Goal: Task Accomplishment & Management: Use online tool/utility

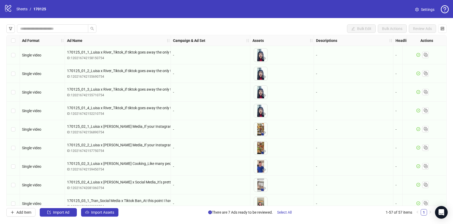
click at [21, 12] on div "logo/logo-mobile Sheets / 170125" at bounding box center [26, 9] width 44 height 10
click at [21, 10] on link "Sheets" at bounding box center [21, 9] width 13 height 6
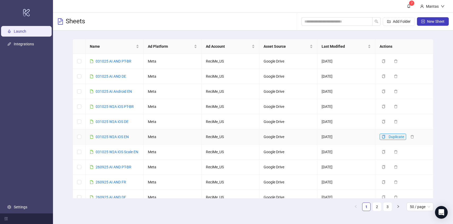
click at [385, 134] on button "Duplicate" at bounding box center [393, 137] width 27 height 6
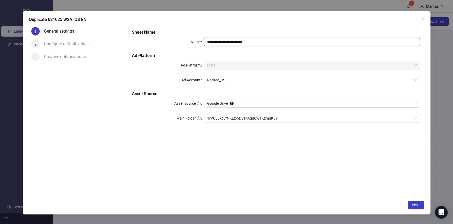
drag, startPoint x: 211, startPoint y: 42, endPoint x: 185, endPoint y: 41, distance: 25.7
click at [185, 41] on div "**********" at bounding box center [276, 42] width 288 height 8
click at [219, 118] on span "1rVU36kgvfNKLz-5DSsPAggCwaKzmuKuY" at bounding box center [312, 118] width 210 height 8
type input "**********"
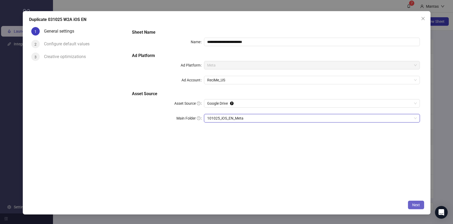
click at [417, 204] on span "Next" at bounding box center [416, 205] width 8 height 4
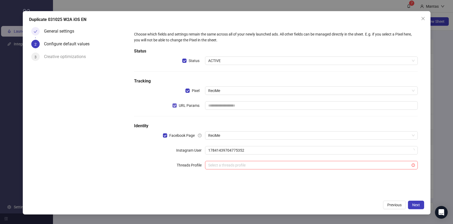
click at [177, 104] on span "URL Params" at bounding box center [189, 106] width 25 height 6
click at [422, 207] on button "Next" at bounding box center [416, 205] width 16 height 8
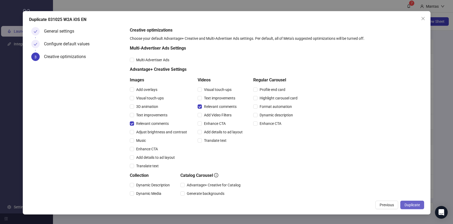
click at [414, 204] on span "Duplicate" at bounding box center [412, 205] width 15 height 4
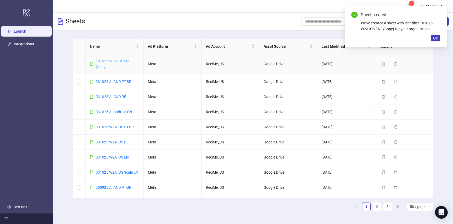
click at [104, 61] on link "101025 W2A iOS EN - {Copy}" at bounding box center [113, 64] width 35 height 10
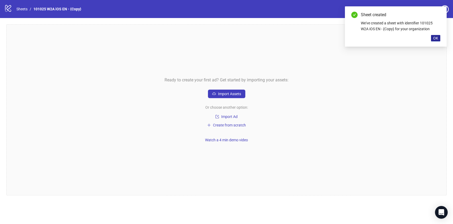
click at [438, 36] on span "OK" at bounding box center [435, 38] width 5 height 4
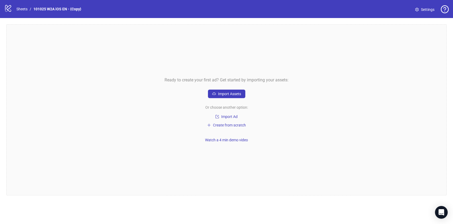
click at [418, 10] on icon "setting" at bounding box center [417, 10] width 4 height 4
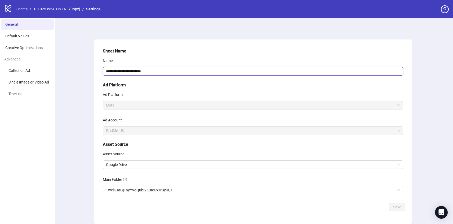
click at [165, 72] on input "**********" at bounding box center [253, 71] width 301 height 8
type input "**********"
click at [397, 208] on span "Save" at bounding box center [397, 207] width 8 height 4
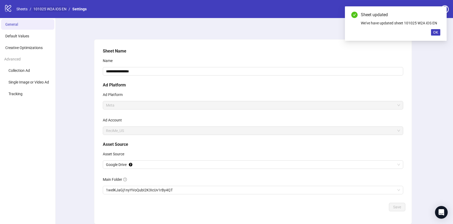
click at [47, 10] on link "101025 W2A iOS EN" at bounding box center [49, 9] width 35 height 6
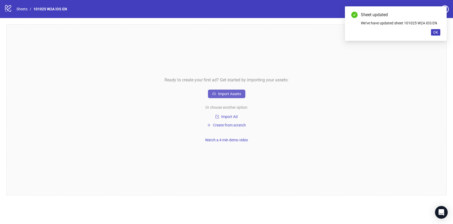
click at [237, 94] on span "Import Assets" at bounding box center [229, 94] width 23 height 4
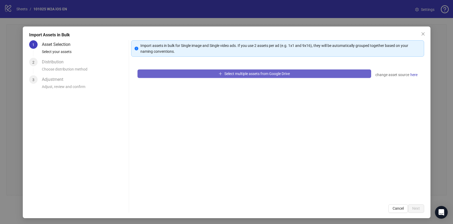
click at [202, 74] on button "Select multiple assets from Google Drive" at bounding box center [255, 73] width 234 height 8
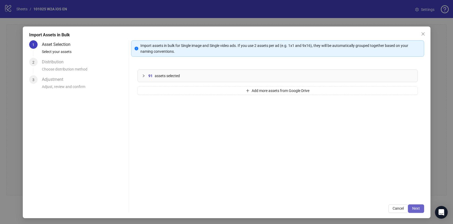
click at [418, 208] on span "Next" at bounding box center [416, 208] width 8 height 4
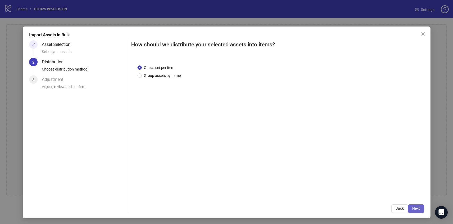
click at [421, 208] on button "Next" at bounding box center [416, 208] width 16 height 8
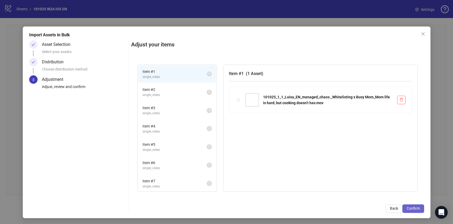
click at [417, 209] on span "Confirm" at bounding box center [413, 208] width 13 height 4
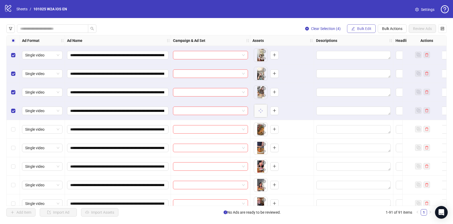
click at [372, 29] on button "Bulk Edit" at bounding box center [361, 28] width 29 height 8
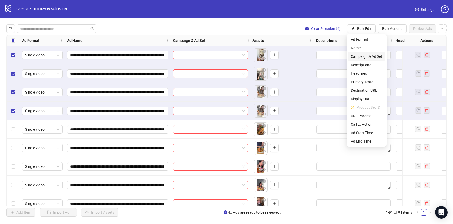
click at [370, 55] on span "Campaign & Ad Set" at bounding box center [367, 57] width 32 height 6
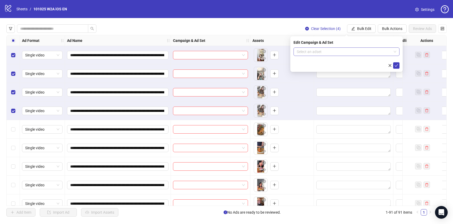
click at [364, 53] on input "search" at bounding box center [344, 52] width 95 height 8
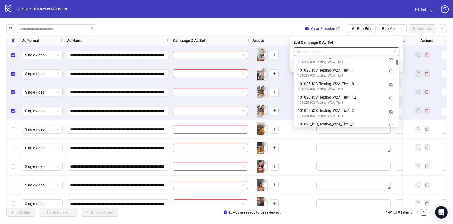
scroll to position [182, 0]
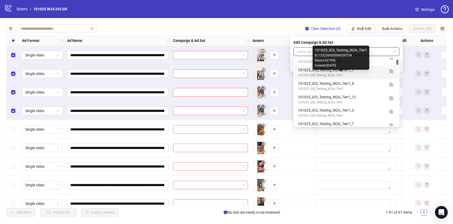
click at [373, 73] on div "101025_iOS_Testing_W2A_Tier1" at bounding box center [341, 75] width 87 height 5
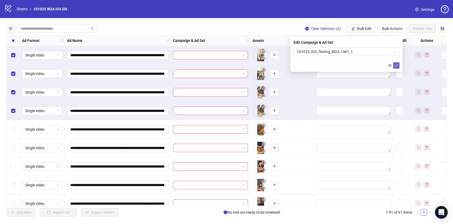
click at [398, 64] on button "submit" at bounding box center [396, 65] width 6 height 6
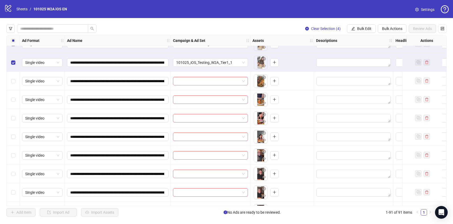
scroll to position [51, 0]
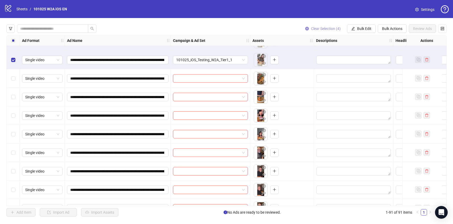
click at [319, 28] on span "Clear Selection (4)" at bounding box center [326, 29] width 30 height 4
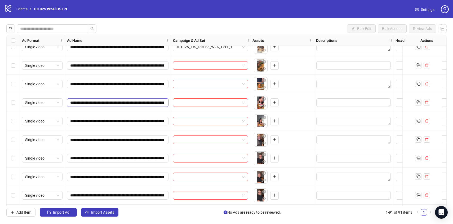
scroll to position [66, 0]
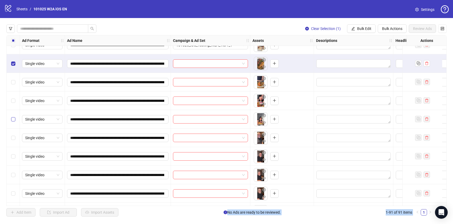
click at [15, 121] on label "Select row 8" at bounding box center [13, 119] width 4 height 6
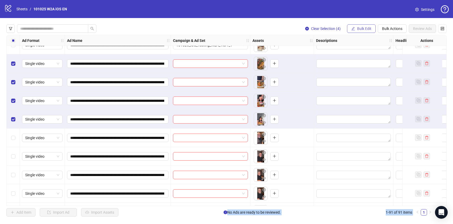
click at [355, 25] on button "Bulk Edit" at bounding box center [361, 28] width 29 height 8
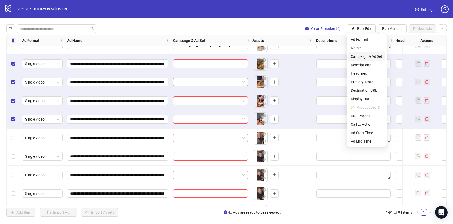
click at [368, 59] on span "Campaign & Ad Set" at bounding box center [367, 57] width 32 height 6
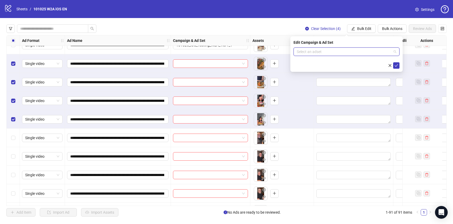
click at [369, 55] on input "search" at bounding box center [344, 52] width 95 height 8
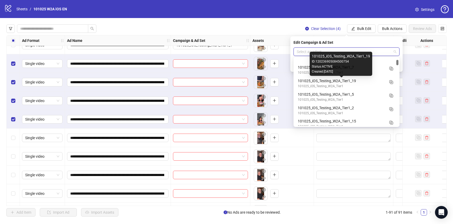
scroll to position [247, 0]
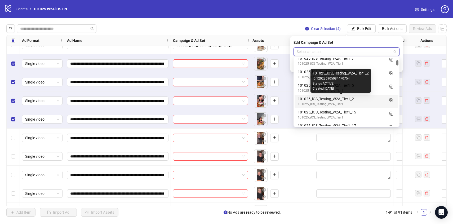
click at [371, 101] on div "101025_iOS_Testing_W2A_Tier1_2" at bounding box center [341, 99] width 87 height 6
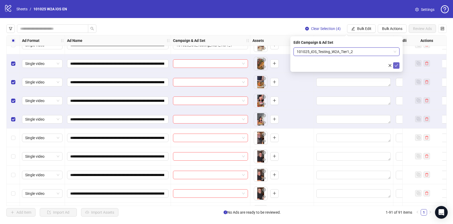
click at [396, 65] on icon "check" at bounding box center [397, 66] width 4 height 4
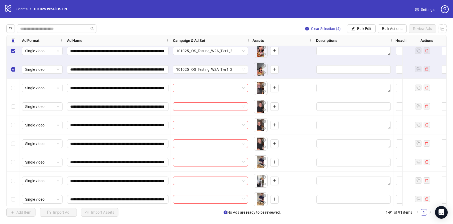
scroll to position [116, 0]
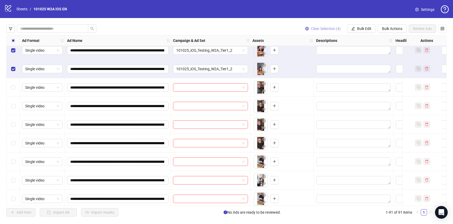
click at [327, 28] on span "Clear Selection (4)" at bounding box center [326, 29] width 30 height 4
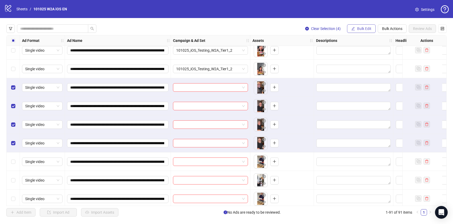
click at [357, 29] on span "Bulk Edit" at bounding box center [364, 29] width 14 height 4
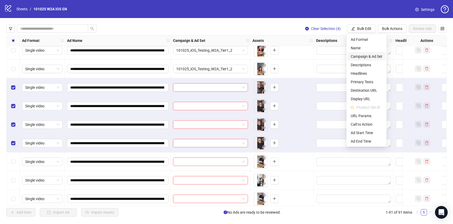
click at [368, 55] on span "Campaign & Ad Set" at bounding box center [367, 57] width 32 height 6
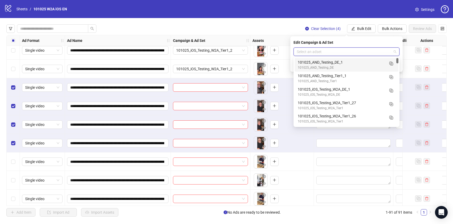
click at [367, 50] on input "search" at bounding box center [344, 52] width 95 height 8
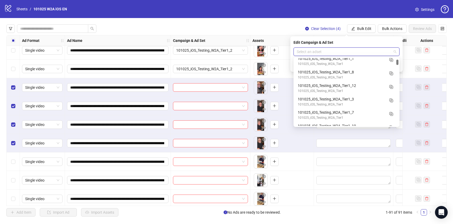
scroll to position [193, 0]
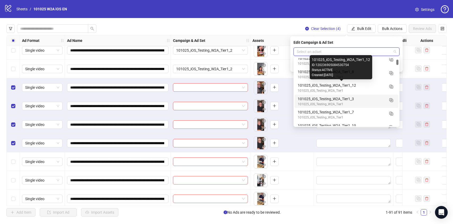
click at [365, 101] on div "101025_iOS_Testing_W2A_Tier1_3" at bounding box center [341, 99] width 87 height 6
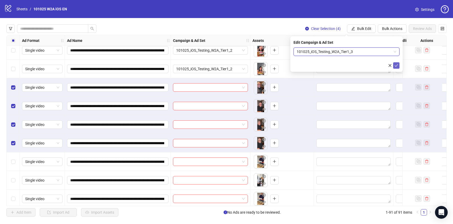
click at [396, 66] on icon "check" at bounding box center [397, 66] width 4 height 4
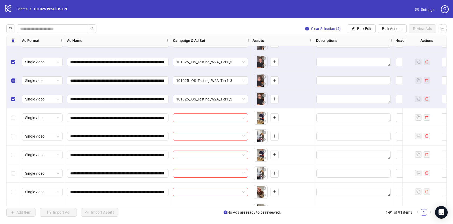
scroll to position [169, 0]
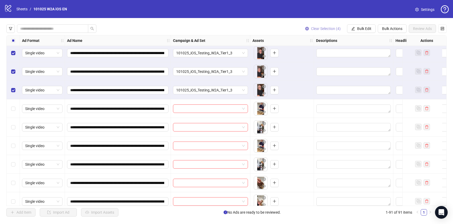
click at [326, 29] on span "Clear Selection (4)" at bounding box center [326, 29] width 30 height 4
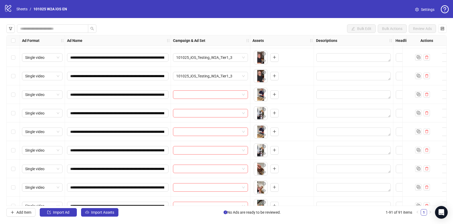
scroll to position [193, 0]
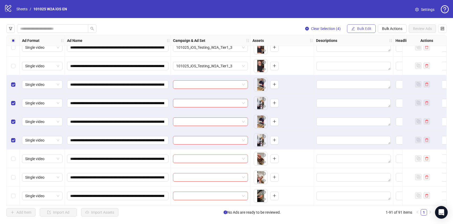
click at [357, 26] on button "Bulk Edit" at bounding box center [361, 28] width 29 height 8
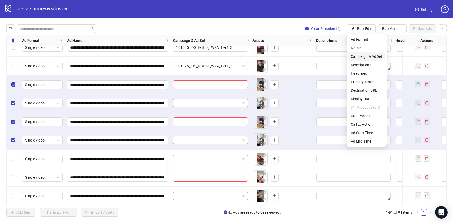
click at [370, 58] on span "Campaign & Ad Set" at bounding box center [367, 57] width 32 height 6
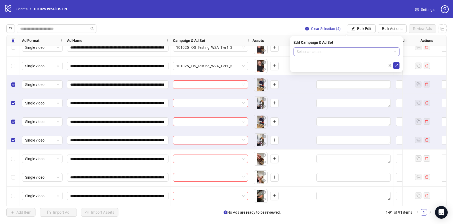
click at [363, 51] on input "search" at bounding box center [344, 52] width 95 height 8
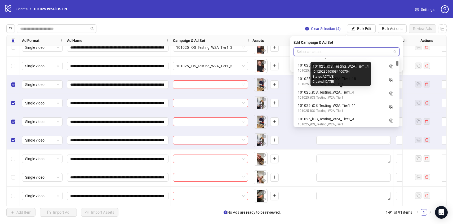
scroll to position [335, 0]
click at [374, 91] on div "101025_iOS_Testing_W2A_Tier1_4" at bounding box center [341, 93] width 87 height 6
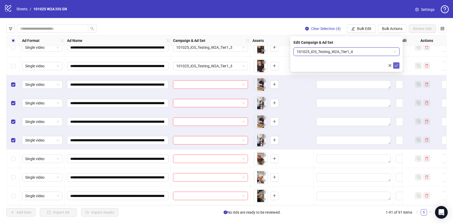
click at [393, 67] on button "submit" at bounding box center [396, 65] width 6 height 6
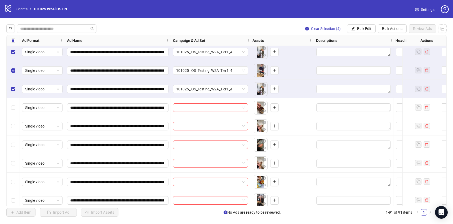
scroll to position [256, 0]
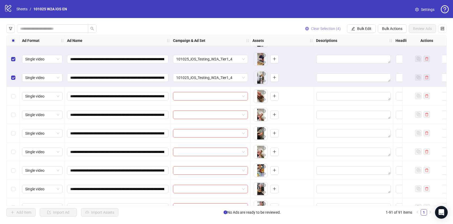
click at [324, 26] on button "Clear Selection (4)" at bounding box center [323, 28] width 44 height 8
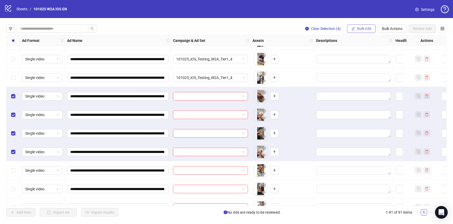
click at [359, 26] on button "Bulk Edit" at bounding box center [361, 28] width 29 height 8
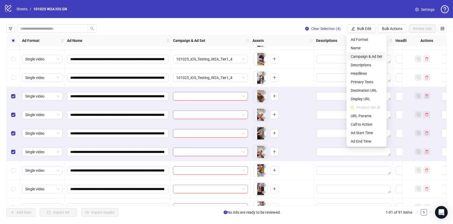
click at [372, 58] on span "Campaign & Ad Set" at bounding box center [367, 57] width 32 height 6
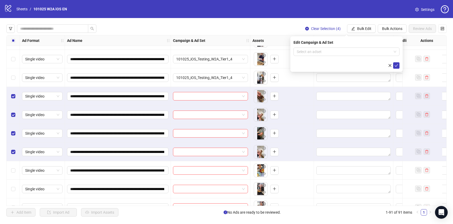
click at [372, 56] on form "Select an adset" at bounding box center [347, 57] width 106 height 21
click at [372, 52] on input "search" at bounding box center [344, 52] width 95 height 8
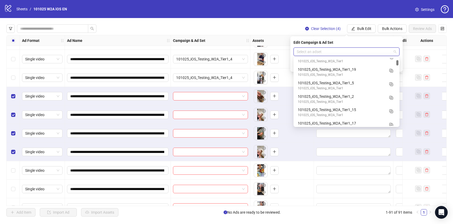
scroll to position [251, 0]
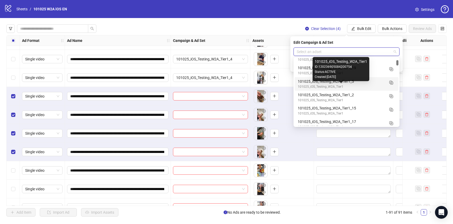
click at [380, 86] on div "101025_iOS_Testing_W2A_Tier1" at bounding box center [341, 86] width 87 height 5
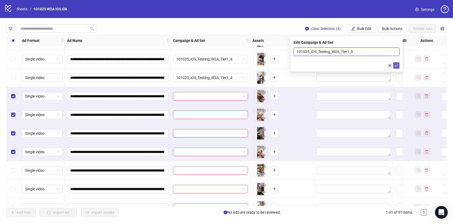
click at [395, 66] on icon "check" at bounding box center [397, 66] width 4 height 4
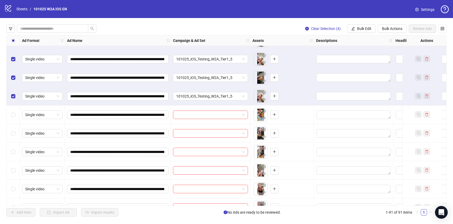
scroll to position [328, 0]
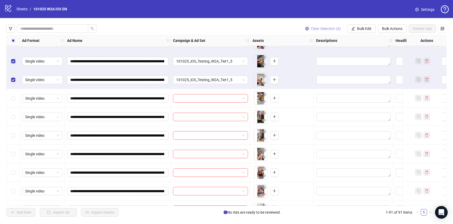
click at [321, 31] on button "Clear Selection (4)" at bounding box center [323, 28] width 44 height 8
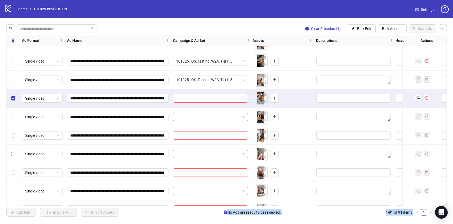
click at [15, 156] on label "Select row 24" at bounding box center [13, 154] width 4 height 6
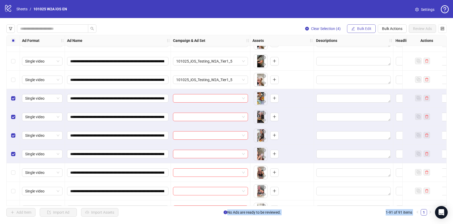
click at [357, 32] on button "Bulk Edit" at bounding box center [361, 28] width 29 height 8
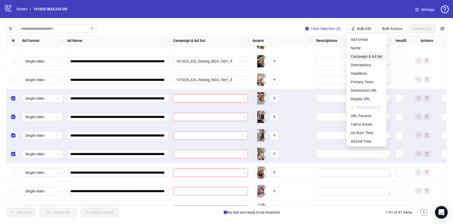
click at [371, 59] on span "Campaign & Ad Set" at bounding box center [367, 57] width 32 height 6
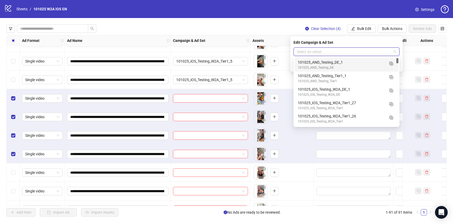
click at [365, 53] on input "search" at bounding box center [344, 52] width 95 height 8
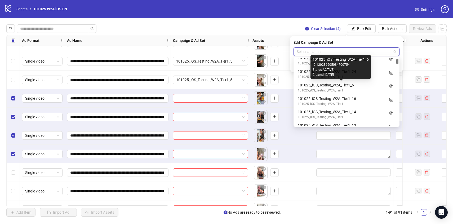
click at [368, 83] on div "101025_iOS_Testing_W2A_Tier1_6" at bounding box center [341, 85] width 87 height 6
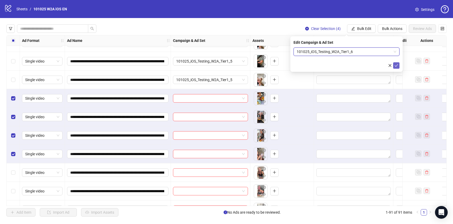
click at [399, 65] on button "submit" at bounding box center [396, 65] width 6 height 6
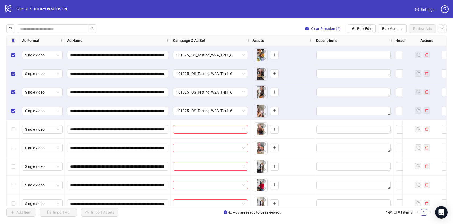
scroll to position [381, 0]
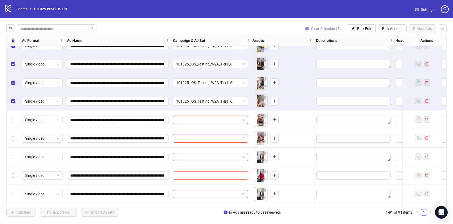
click at [317, 26] on button "Clear Selection (4)" at bounding box center [323, 28] width 44 height 8
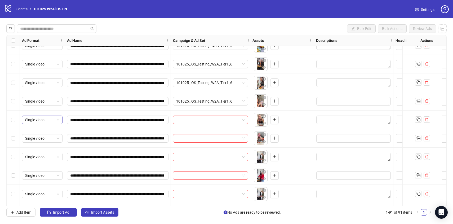
scroll to position [395, 0]
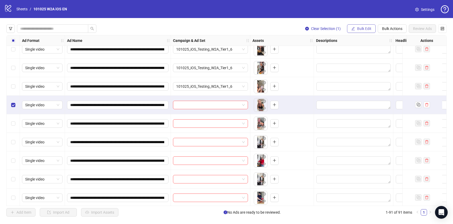
click at [351, 29] on icon "edit" at bounding box center [353, 29] width 4 height 4
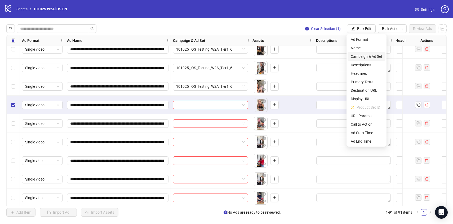
click at [367, 56] on span "Campaign & Ad Set" at bounding box center [367, 57] width 32 height 6
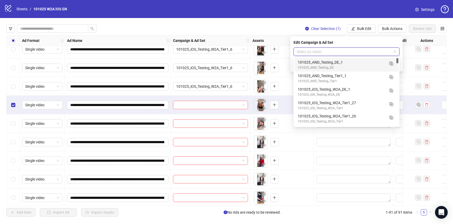
click at [365, 49] on input "search" at bounding box center [344, 52] width 95 height 8
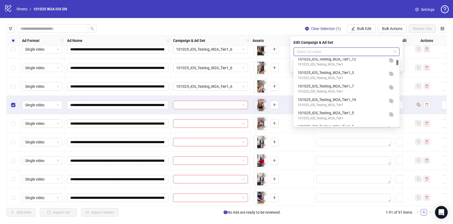
scroll to position [224, 0]
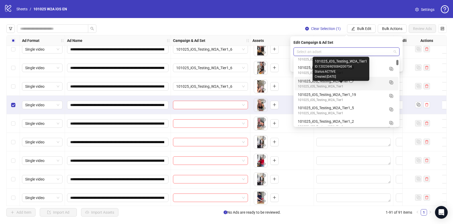
click at [374, 83] on div "101025_iOS_Testing_W2A_Tier1_7" at bounding box center [341, 81] width 87 height 6
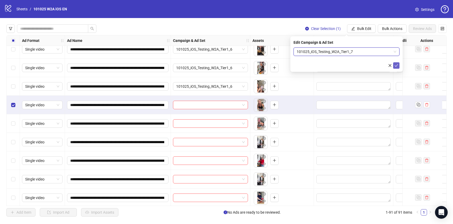
click at [396, 64] on icon "check" at bounding box center [397, 66] width 4 height 4
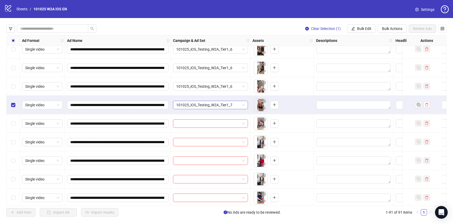
scroll to position [437, 0]
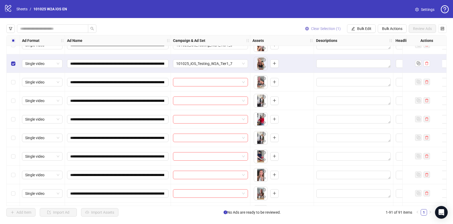
click at [326, 28] on span "Clear Selection (1)" at bounding box center [326, 29] width 30 height 4
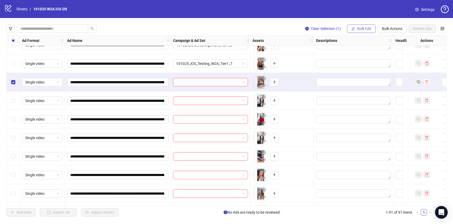
click at [359, 29] on span "Bulk Edit" at bounding box center [364, 29] width 14 height 4
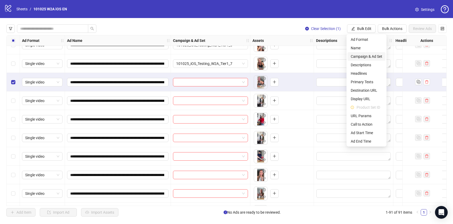
click at [364, 55] on span "Campaign & Ad Set" at bounding box center [367, 57] width 32 height 6
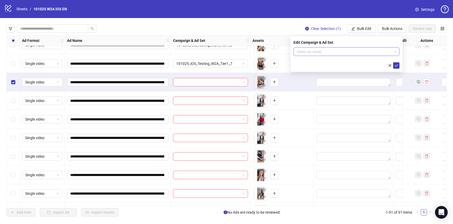
click at [367, 52] on input "search" at bounding box center [344, 52] width 95 height 8
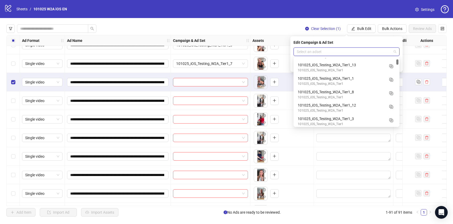
scroll to position [175, 0]
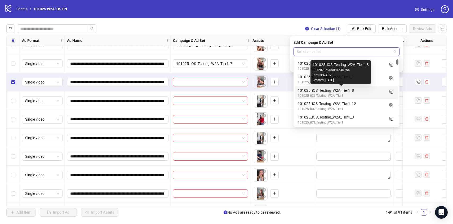
click at [368, 92] on div "101025_iOS_Testing_W2A_Tier1_8" at bounding box center [341, 90] width 87 height 6
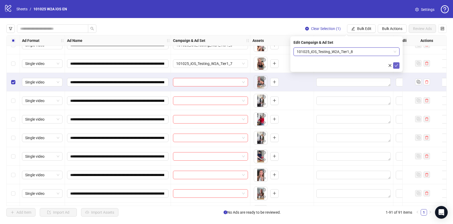
click at [395, 67] on span "submit" at bounding box center [397, 65] width 4 height 4
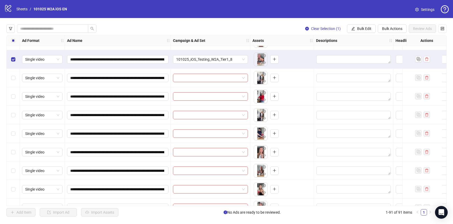
scroll to position [465, 0]
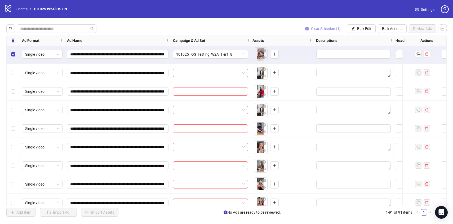
click at [318, 30] on span "Clear Selection (1)" at bounding box center [326, 29] width 30 height 4
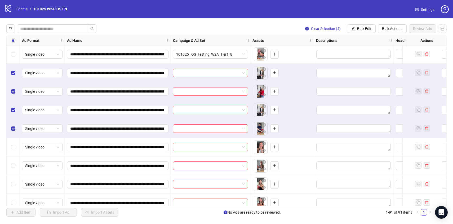
scroll to position [475, 0]
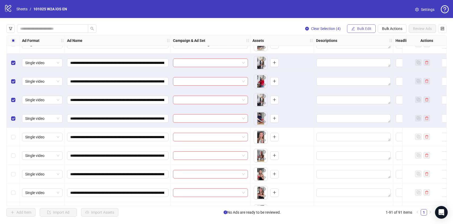
click at [365, 28] on span "Bulk Edit" at bounding box center [364, 29] width 14 height 4
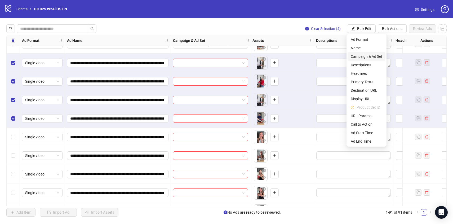
click at [372, 54] on span "Campaign & Ad Set" at bounding box center [367, 57] width 32 height 6
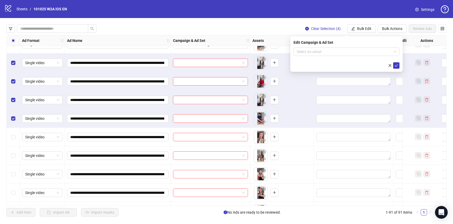
click at [372, 54] on input "search" at bounding box center [344, 52] width 95 height 8
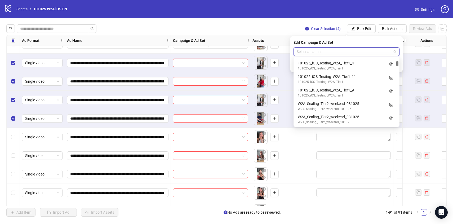
scroll to position [368, 0]
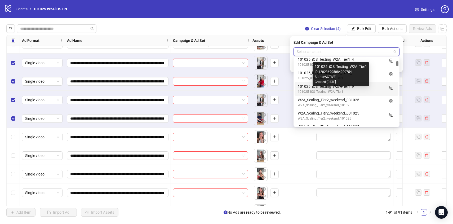
click at [373, 89] on div "101025_iOS_Testing_W2A_Tier1" at bounding box center [341, 91] width 87 height 5
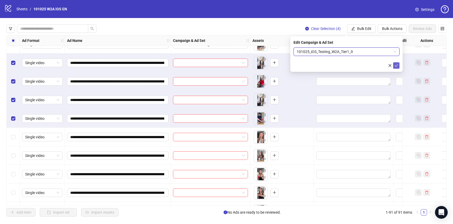
click at [396, 65] on icon "check" at bounding box center [397, 66] width 4 height 4
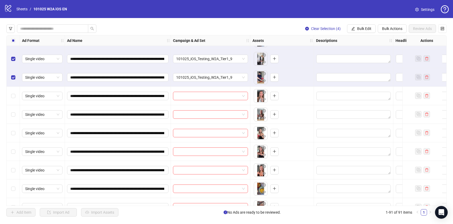
scroll to position [516, 0]
click at [311, 30] on span "Clear Selection (4)" at bounding box center [326, 29] width 30 height 4
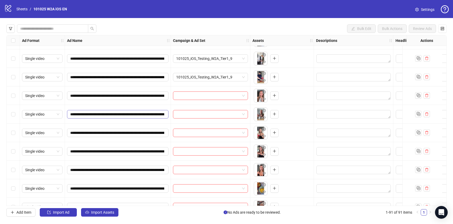
scroll to position [529, 0]
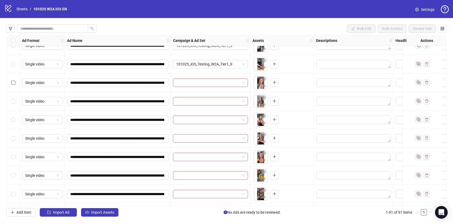
click at [12, 80] on label "Select row 31" at bounding box center [13, 83] width 4 height 6
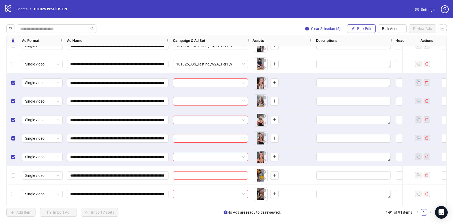
click at [357, 27] on span "Bulk Edit" at bounding box center [364, 29] width 14 height 4
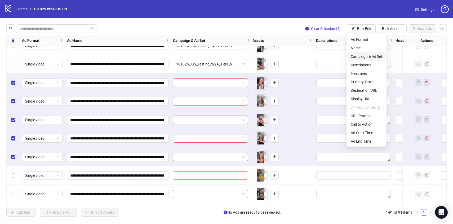
click at [373, 55] on span "Campaign & Ad Set" at bounding box center [367, 57] width 32 height 6
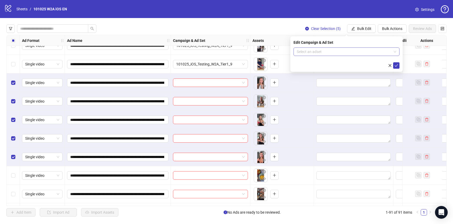
click at [374, 52] on input "search" at bounding box center [344, 52] width 95 height 8
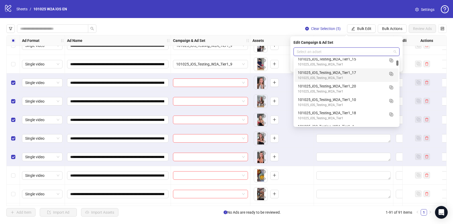
scroll to position [301, 0]
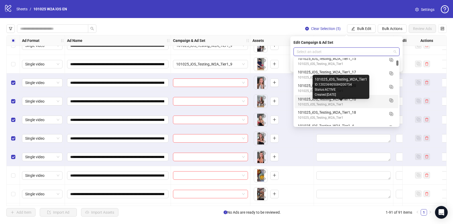
click at [377, 102] on div "101025_iOS_Testing_W2A_Tier1" at bounding box center [341, 104] width 87 height 5
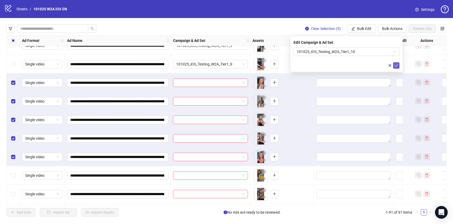
click at [394, 62] on button "submit" at bounding box center [396, 65] width 6 height 6
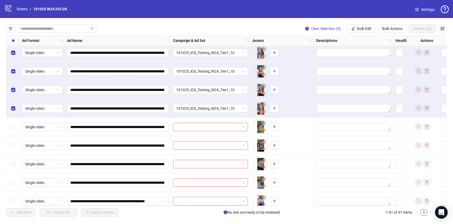
scroll to position [592, 0]
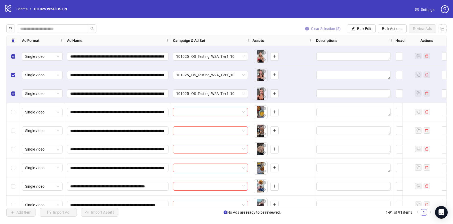
click at [330, 29] on span "Clear Selection (5)" at bounding box center [326, 29] width 30 height 4
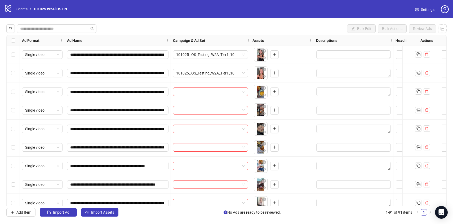
scroll to position [613, 0]
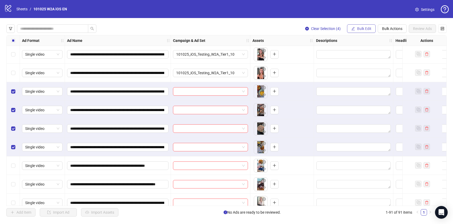
click at [366, 27] on span "Bulk Edit" at bounding box center [364, 29] width 14 height 4
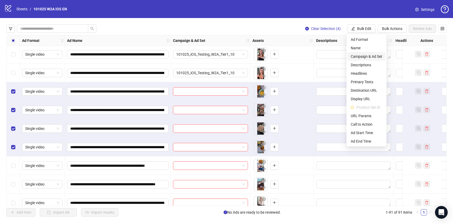
click at [371, 56] on span "Campaign & Ad Set" at bounding box center [367, 57] width 32 height 6
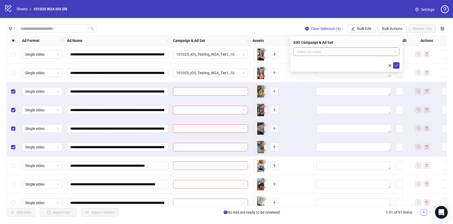
click at [370, 55] on input "search" at bounding box center [344, 52] width 95 height 8
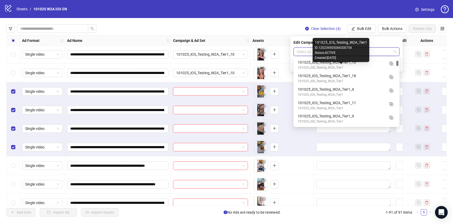
scroll to position [347, 0]
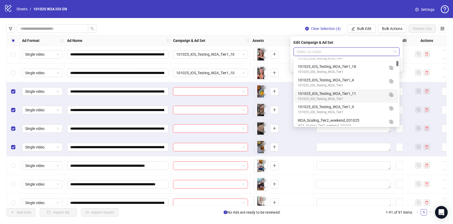
click at [372, 95] on div "101025_iOS_Testing_W2A_Tier1_11" at bounding box center [341, 94] width 87 height 6
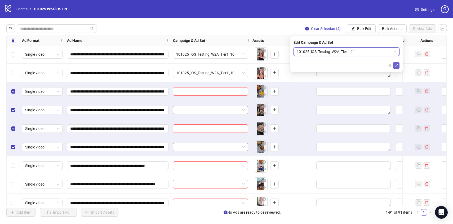
click at [395, 66] on icon "check" at bounding box center [397, 66] width 4 height 4
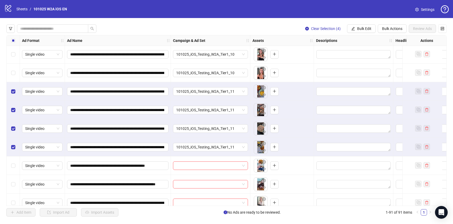
scroll to position [665, 0]
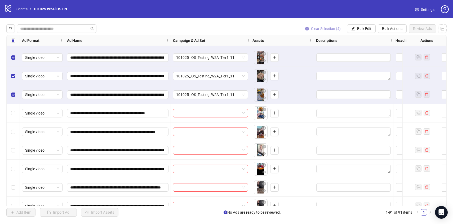
click at [320, 26] on button "Clear Selection (4)" at bounding box center [323, 28] width 44 height 8
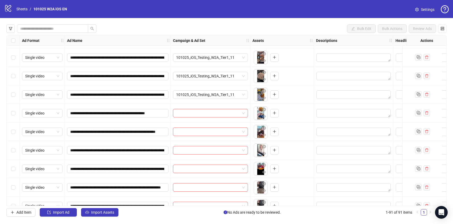
scroll to position [700, 0]
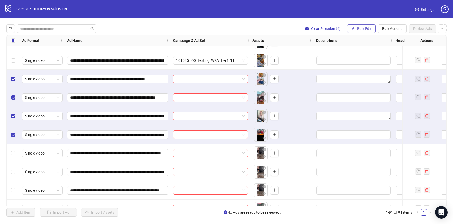
click at [366, 27] on span "Bulk Edit" at bounding box center [364, 29] width 14 height 4
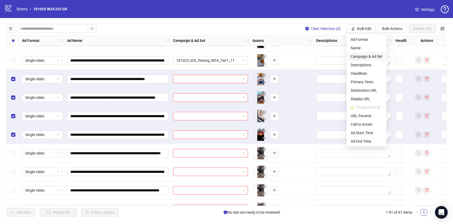
click at [376, 59] on span "Campaign & Ad Set" at bounding box center [367, 57] width 32 height 6
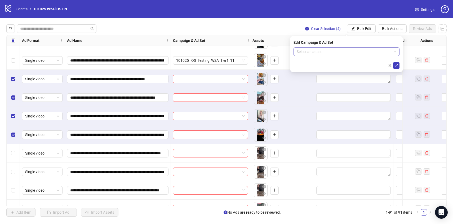
click at [370, 51] on input "search" at bounding box center [344, 52] width 95 height 8
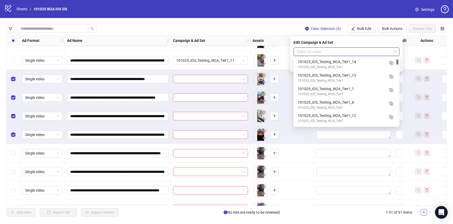
scroll to position [166, 0]
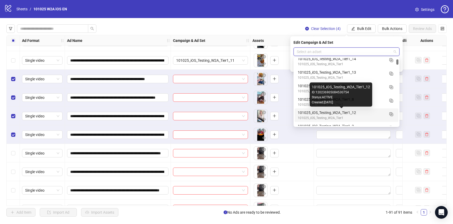
click at [363, 112] on div "101025_iOS_Testing_W2A_Tier1_12" at bounding box center [341, 113] width 87 height 6
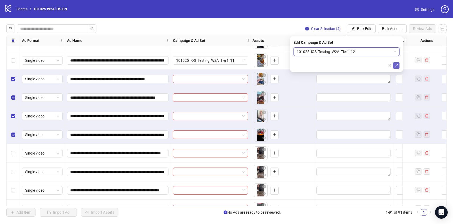
click at [396, 65] on icon "check" at bounding box center [397, 66] width 4 height 4
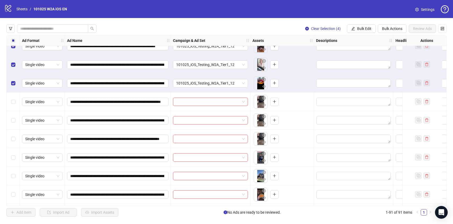
scroll to position [774, 0]
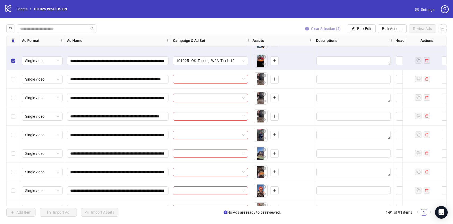
click at [314, 31] on button "Clear Selection (4)" at bounding box center [323, 28] width 44 height 8
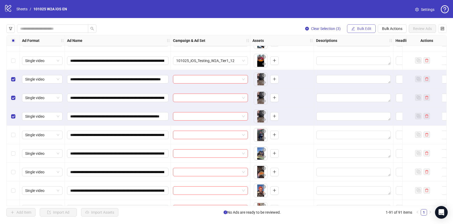
click at [358, 29] on span "Bulk Edit" at bounding box center [364, 29] width 14 height 4
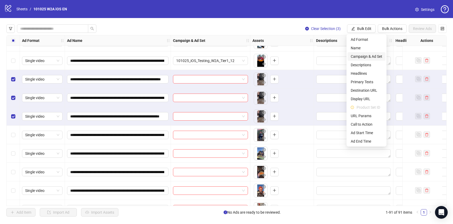
click at [365, 54] on span "Campaign & Ad Set" at bounding box center [367, 57] width 32 height 6
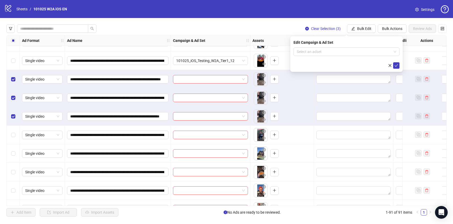
click at [365, 54] on input "search" at bounding box center [344, 52] width 95 height 8
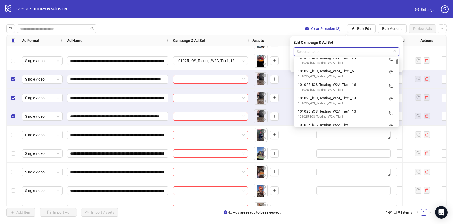
scroll to position [131, 0]
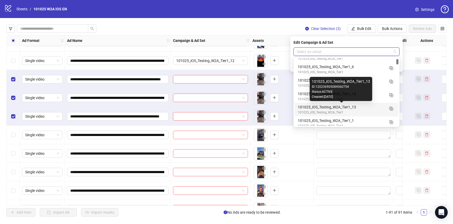
click at [369, 108] on div "101025_iOS_Testing_W2A_Tier1_13" at bounding box center [341, 107] width 87 height 6
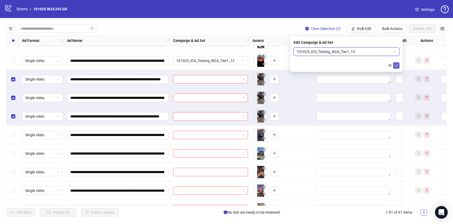
click at [396, 65] on icon "check" at bounding box center [397, 66] width 4 height 4
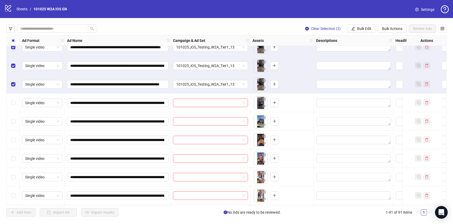
scroll to position [810, 0]
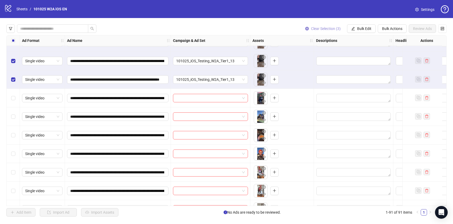
click at [314, 29] on span "Clear Selection (3)" at bounding box center [326, 29] width 30 height 4
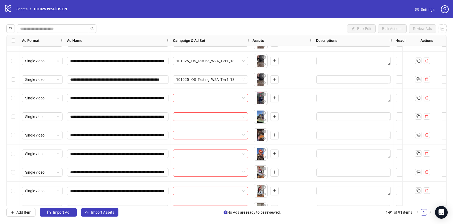
scroll to position [819, 0]
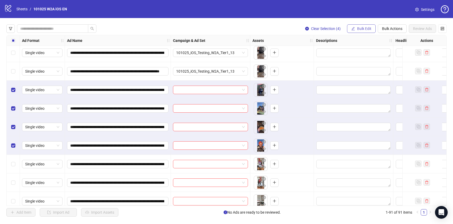
click at [361, 30] on span "Bulk Edit" at bounding box center [364, 29] width 14 height 4
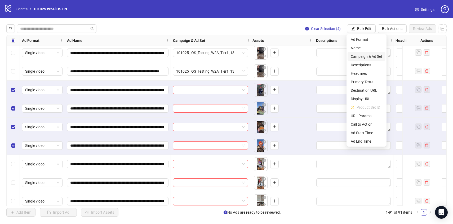
click at [365, 53] on li "Campaign & Ad Set" at bounding box center [367, 56] width 38 height 8
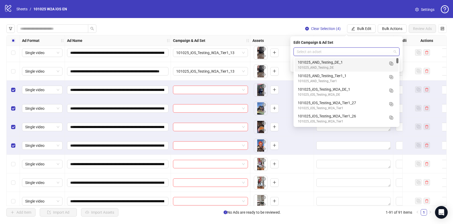
click at [365, 52] on input "search" at bounding box center [344, 52] width 95 height 8
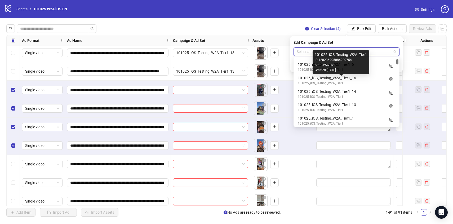
scroll to position [135, 0]
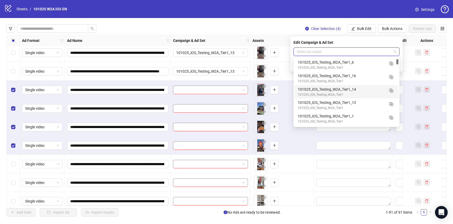
click at [371, 91] on div "101025_iOS_Testing_W2A_Tier1_14" at bounding box center [341, 89] width 87 height 6
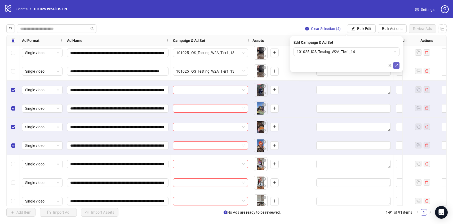
click at [395, 67] on icon "check" at bounding box center [397, 66] width 4 height 4
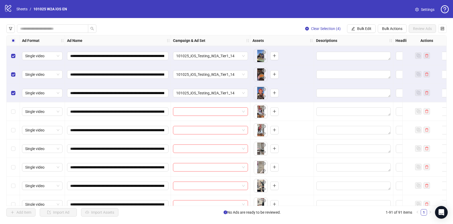
scroll to position [874, 0]
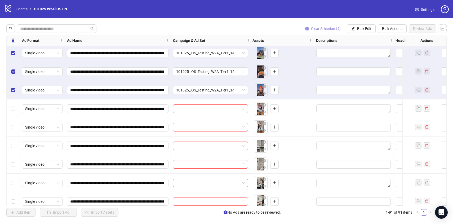
click at [321, 25] on button "Clear Selection (4)" at bounding box center [323, 28] width 44 height 8
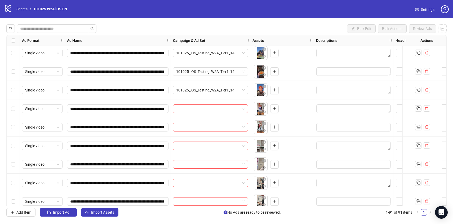
scroll to position [889, 0]
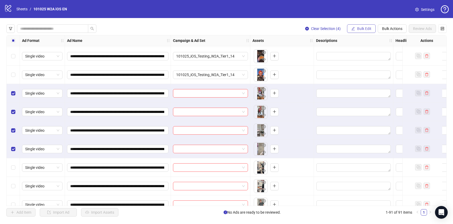
click at [357, 26] on button "Bulk Edit" at bounding box center [361, 28] width 29 height 8
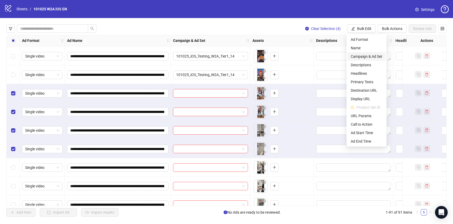
click at [366, 53] on li "Campaign & Ad Set" at bounding box center [367, 56] width 38 height 8
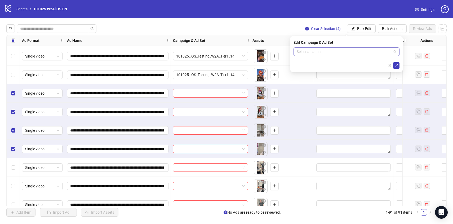
click at [365, 48] on input "search" at bounding box center [344, 52] width 95 height 8
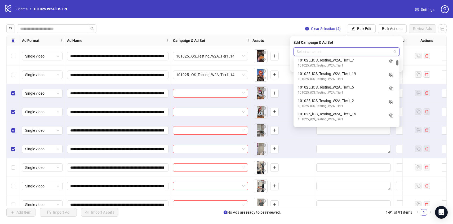
scroll to position [254, 0]
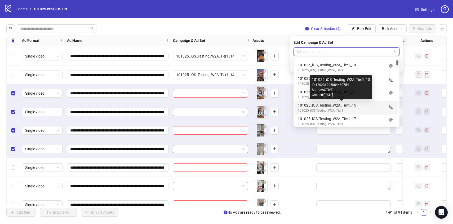
click at [369, 108] on div "101025_iOS_Testing_W2A_Tier1_15" at bounding box center [341, 105] width 87 height 6
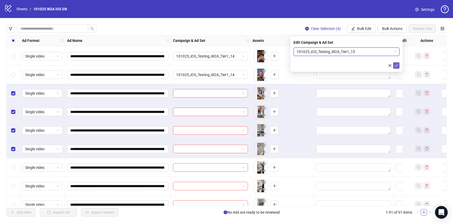
click at [396, 67] on span "submit" at bounding box center [397, 65] width 4 height 4
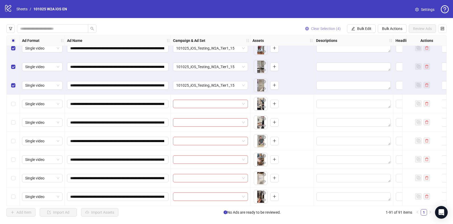
scroll to position [954, 0]
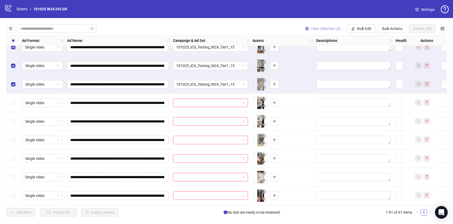
click at [319, 27] on span "Clear Selection (4)" at bounding box center [326, 29] width 30 height 4
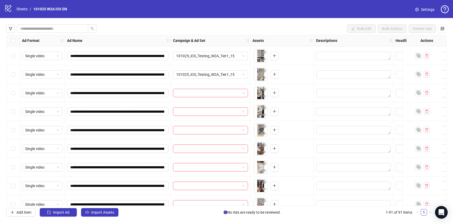
scroll to position [966, 0]
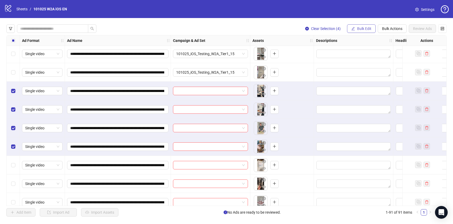
click at [361, 30] on span "Bulk Edit" at bounding box center [364, 29] width 14 height 4
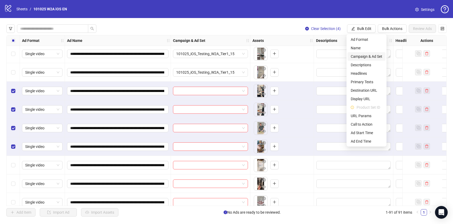
click at [369, 57] on span "Campaign & Ad Set" at bounding box center [367, 57] width 32 height 6
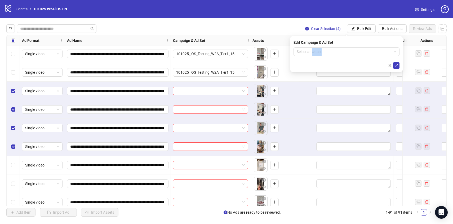
click at [369, 57] on form "Select an adset" at bounding box center [347, 57] width 106 height 21
click at [368, 54] on input "search" at bounding box center [344, 52] width 95 height 8
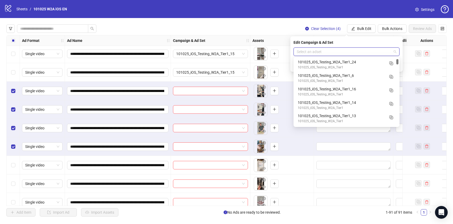
scroll to position [122, 0]
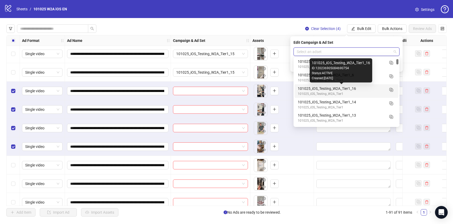
click at [370, 89] on div "101025_iOS_Testing_W2A_Tier1_16" at bounding box center [341, 89] width 87 height 6
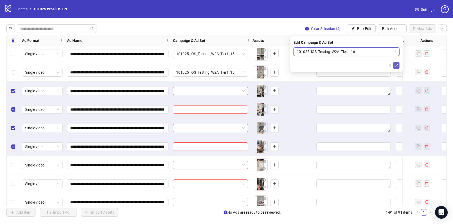
click at [396, 68] on button "submit" at bounding box center [396, 65] width 6 height 6
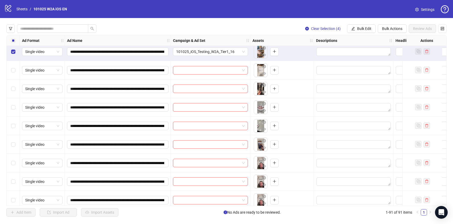
scroll to position [1072, 0]
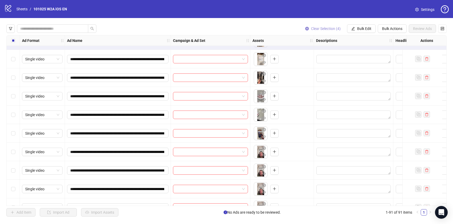
click at [328, 29] on span "Clear Selection (4)" at bounding box center [326, 29] width 30 height 4
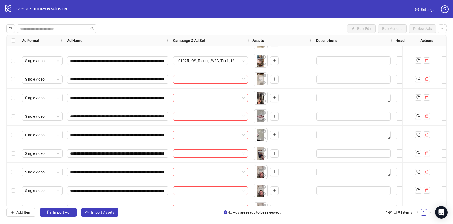
scroll to position [1047, 0]
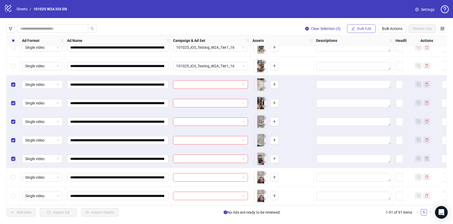
click at [359, 28] on span "Bulk Edit" at bounding box center [364, 29] width 14 height 4
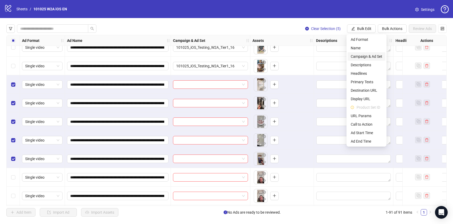
click at [371, 56] on span "Campaign & Ad Set" at bounding box center [367, 57] width 32 height 6
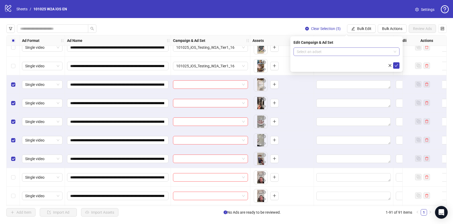
click at [370, 52] on input "search" at bounding box center [344, 52] width 95 height 8
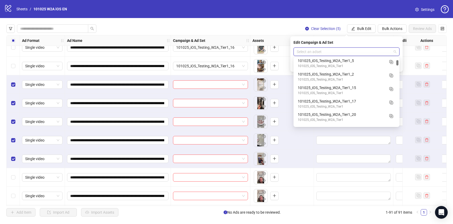
scroll to position [272, 0]
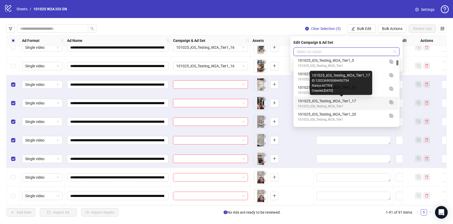
click at [376, 103] on div "101025_iOS_Testing_W2A_Tier1_17" at bounding box center [341, 101] width 87 height 6
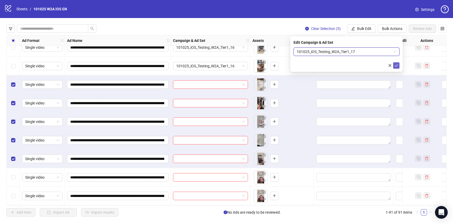
click at [396, 64] on icon "check" at bounding box center [397, 66] width 4 height 4
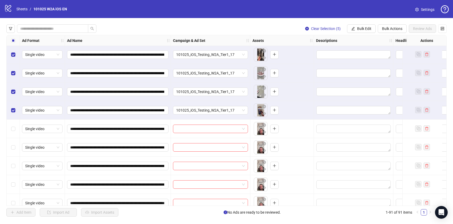
scroll to position [1098, 0]
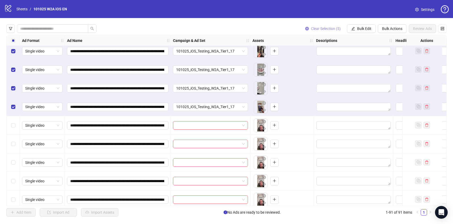
click at [332, 28] on span "Clear Selection (5)" at bounding box center [326, 29] width 30 height 4
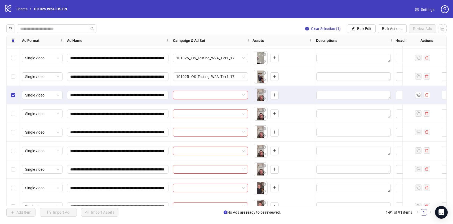
scroll to position [1158, 0]
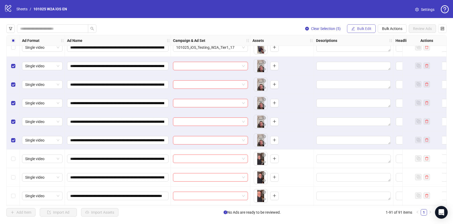
click at [362, 30] on span "Bulk Edit" at bounding box center [364, 29] width 14 height 4
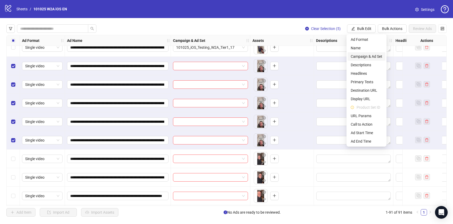
click at [364, 56] on span "Campaign & Ad Set" at bounding box center [367, 57] width 32 height 6
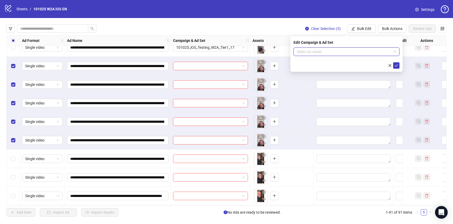
click at [362, 52] on input "search" at bounding box center [344, 52] width 95 height 8
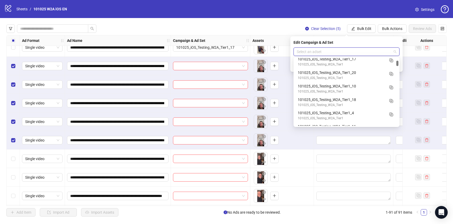
scroll to position [314, 0]
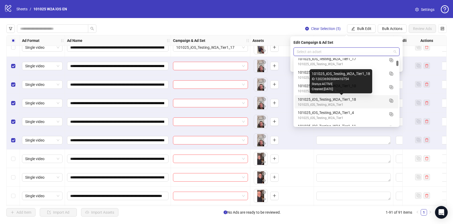
click at [367, 98] on div "101025_iOS_Testing_W2A_Tier1_18" at bounding box center [341, 99] width 87 height 6
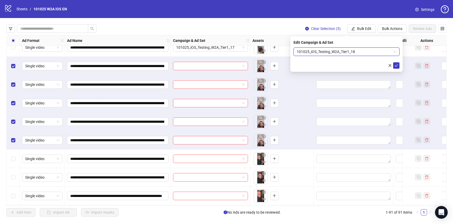
click at [398, 61] on form "101025_iOS_Testing_W2A_Tier1_18 101025_iOS_Testing_W2A_Tier1_18" at bounding box center [347, 57] width 106 height 21
click at [398, 65] on button "submit" at bounding box center [396, 65] width 6 height 6
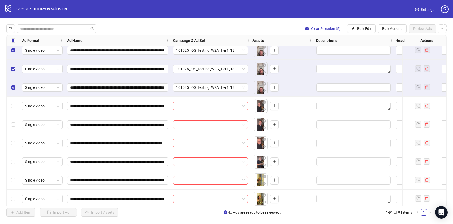
scroll to position [1212, 0]
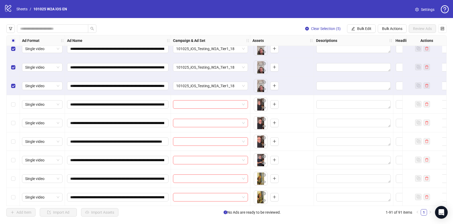
click at [331, 26] on button "Clear Selection (5)" at bounding box center [323, 28] width 44 height 8
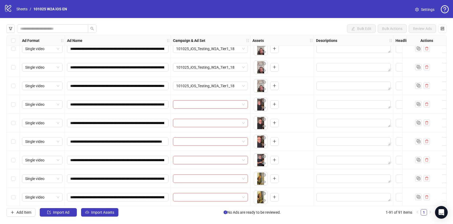
scroll to position [1235, 0]
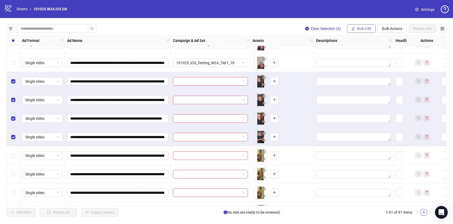
click at [352, 30] on icon "edit" at bounding box center [353, 29] width 4 height 4
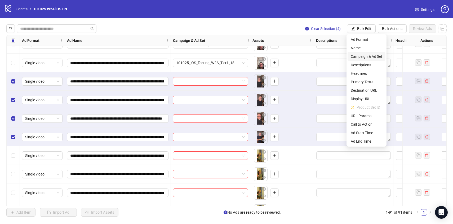
click at [363, 54] on span "Campaign & Ad Set" at bounding box center [367, 57] width 32 height 6
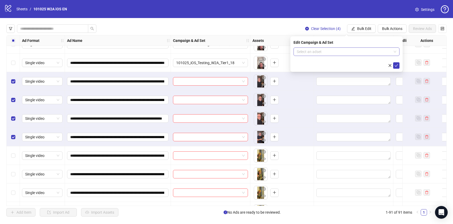
click at [365, 49] on input "search" at bounding box center [344, 52] width 95 height 8
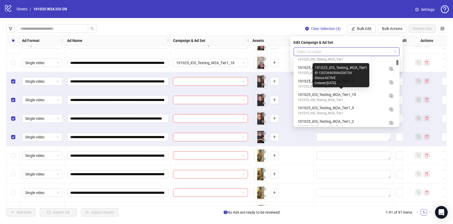
scroll to position [233, 0]
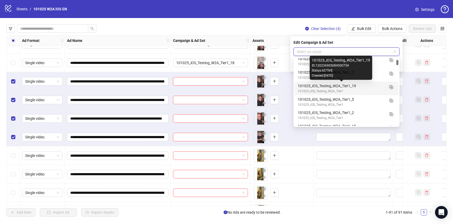
click at [372, 86] on div "101025_iOS_Testing_W2A_Tier1_19" at bounding box center [341, 86] width 87 height 6
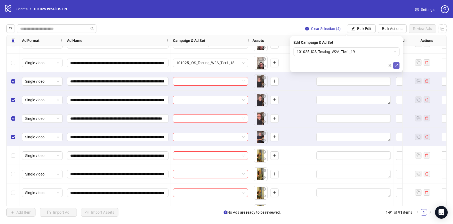
click at [397, 64] on icon "check" at bounding box center [397, 66] width 4 height 4
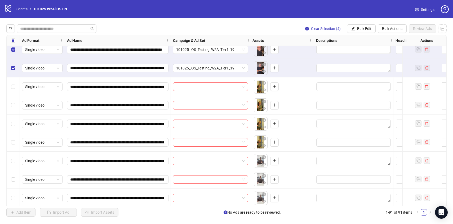
scroll to position [1306, 0]
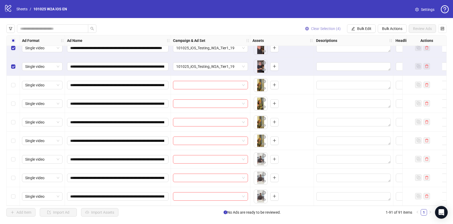
click at [319, 27] on span "Clear Selection (4)" at bounding box center [326, 29] width 30 height 4
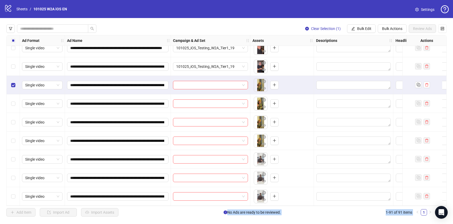
click at [10, 141] on div "Select row 76" at bounding box center [13, 140] width 13 height 19
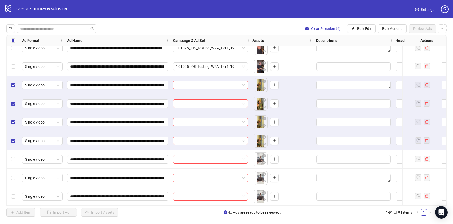
click at [366, 24] on div "**********" at bounding box center [226, 120] width 453 height 205
click at [366, 28] on span "Bulk Edit" at bounding box center [364, 29] width 14 height 4
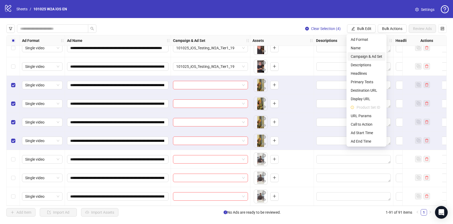
click at [374, 55] on span "Campaign & Ad Set" at bounding box center [367, 57] width 32 height 6
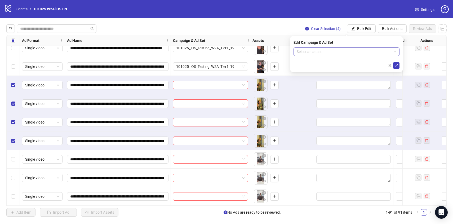
click at [374, 51] on input "search" at bounding box center [344, 52] width 95 height 8
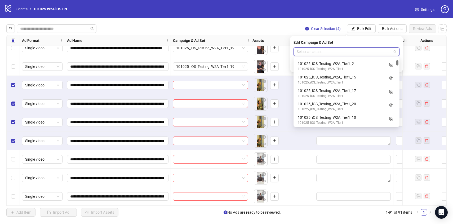
scroll to position [283, 0]
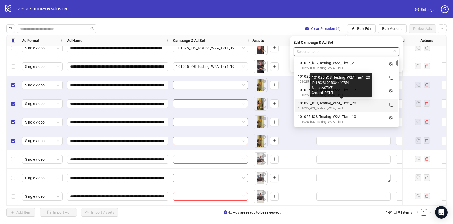
click at [378, 105] on div "101025_iOS_Testing_W2A_Tier1_20" at bounding box center [341, 103] width 87 height 6
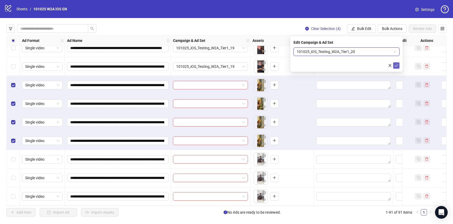
click at [395, 68] on button "submit" at bounding box center [396, 65] width 6 height 6
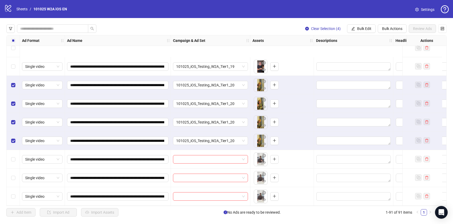
scroll to position [1371, 0]
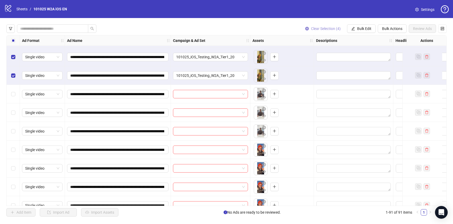
click at [329, 30] on span "Clear Selection (4)" at bounding box center [326, 29] width 30 height 4
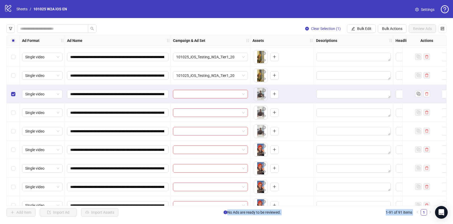
click at [16, 131] on div "Select row 79" at bounding box center [13, 131] width 13 height 19
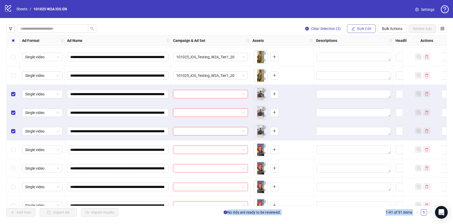
click at [356, 27] on button "Bulk Edit" at bounding box center [361, 28] width 29 height 8
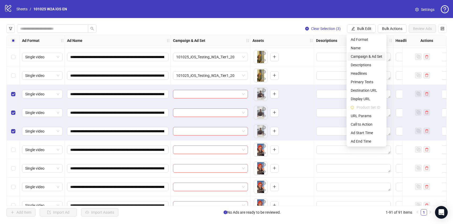
click at [367, 59] on li "Campaign & Ad Set" at bounding box center [367, 56] width 38 height 8
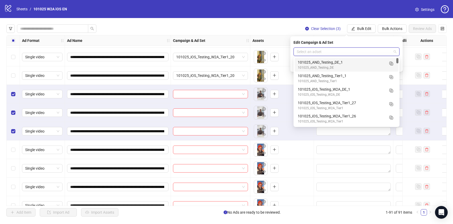
click at [366, 54] on input "search" at bounding box center [344, 52] width 95 height 8
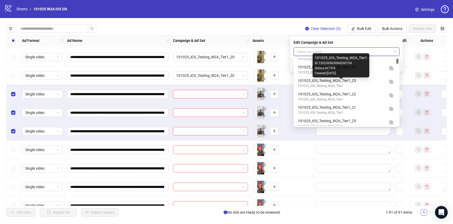
scroll to position [52, 0]
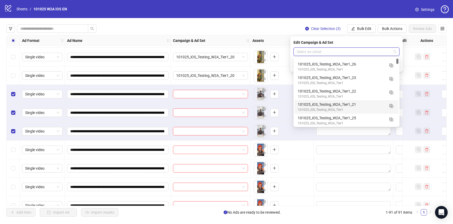
click at [372, 105] on div "101025_iOS_Testing_W2A_Tier1_21" at bounding box center [341, 104] width 87 height 6
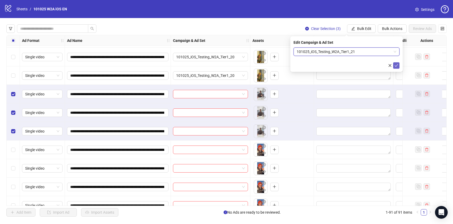
click at [397, 68] on button "submit" at bounding box center [396, 65] width 6 height 6
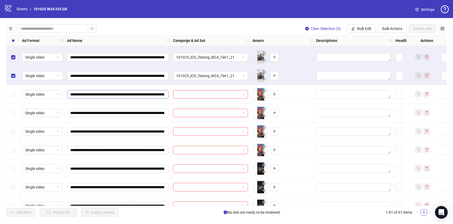
scroll to position [1433, 0]
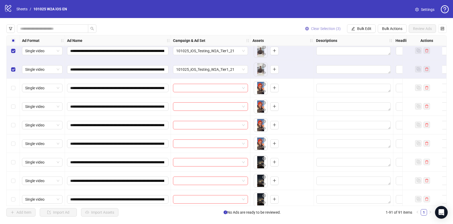
click at [314, 28] on span "Clear Selection (3)" at bounding box center [326, 29] width 30 height 4
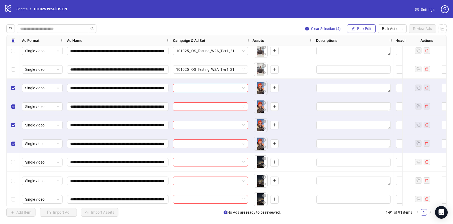
click at [361, 29] on span "Bulk Edit" at bounding box center [364, 29] width 14 height 4
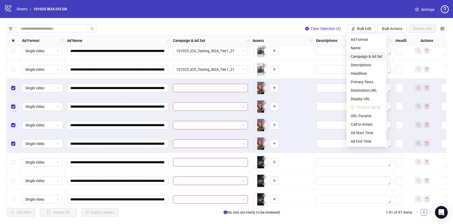
click at [375, 59] on span "Campaign & Ad Set" at bounding box center [367, 57] width 32 height 6
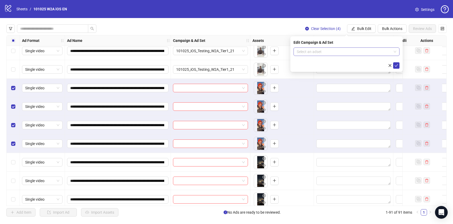
click at [364, 52] on input "search" at bounding box center [344, 52] width 95 height 8
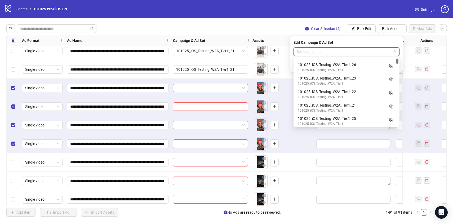
scroll to position [62, 0]
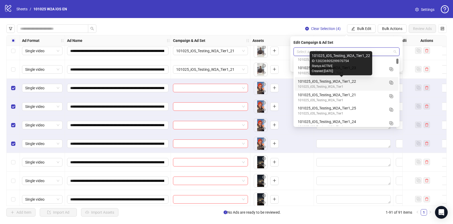
click at [377, 81] on div "101025_iOS_Testing_W2A_Tier1_22" at bounding box center [341, 81] width 87 height 6
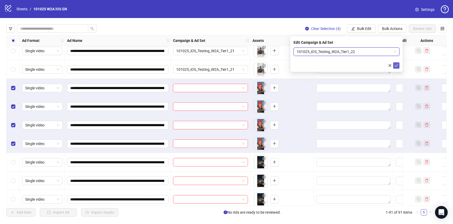
click at [395, 67] on icon "check" at bounding box center [397, 66] width 4 height 4
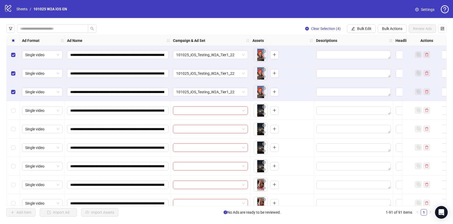
scroll to position [1508, 0]
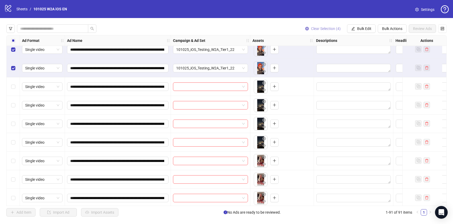
click at [316, 27] on span "Clear Selection (4)" at bounding box center [326, 29] width 30 height 4
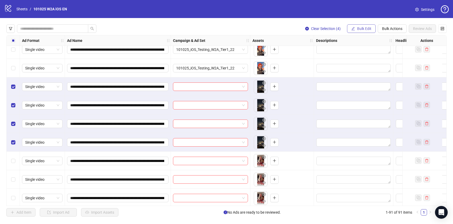
click at [355, 26] on button "Bulk Edit" at bounding box center [361, 28] width 29 height 8
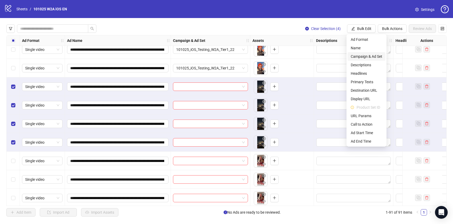
click at [364, 54] on span "Campaign & Ad Set" at bounding box center [367, 57] width 32 height 6
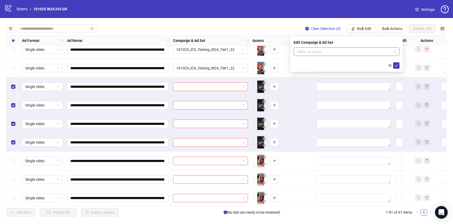
click at [362, 52] on input "search" at bounding box center [344, 52] width 95 height 8
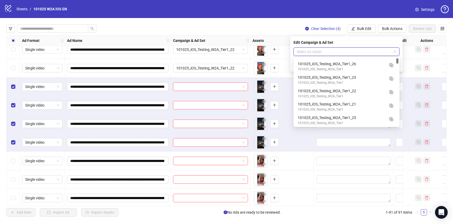
scroll to position [54, 0]
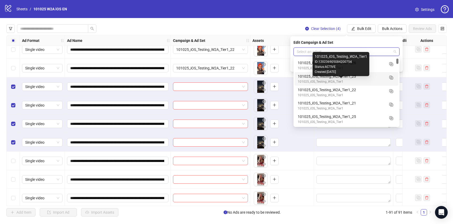
click at [372, 79] on div "101025_iOS_Testing_W2A_Tier1" at bounding box center [341, 81] width 87 height 5
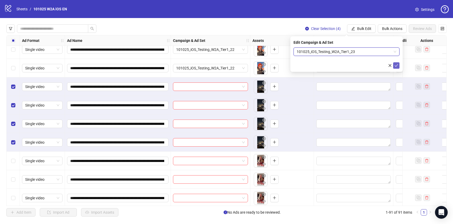
click at [395, 64] on icon "check" at bounding box center [397, 66] width 4 height 4
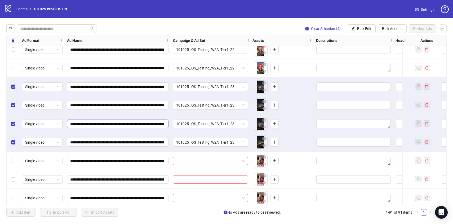
scroll to position [1530, 0]
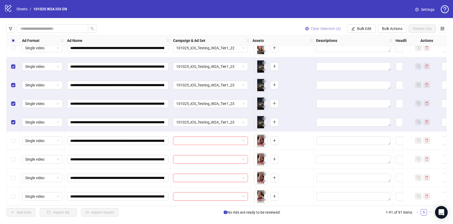
click at [324, 32] on button "Clear Selection (4)" at bounding box center [323, 28] width 44 height 8
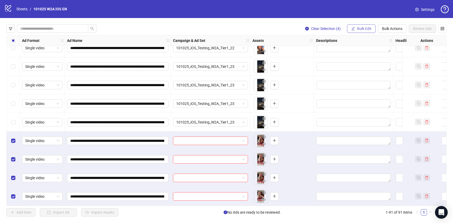
click at [363, 27] on span "Bulk Edit" at bounding box center [364, 29] width 14 height 4
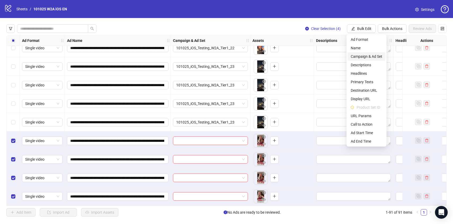
click at [373, 56] on span "Campaign & Ad Set" at bounding box center [367, 57] width 32 height 6
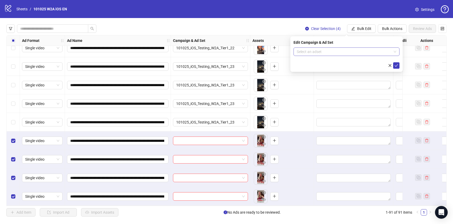
click at [371, 49] on input "search" at bounding box center [344, 52] width 95 height 8
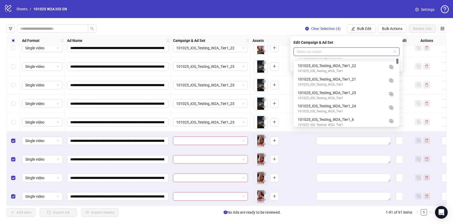
scroll to position [78, 0]
click at [370, 106] on div "101025_iOS_Testing_W2A_Tier1_24" at bounding box center [341, 106] width 87 height 6
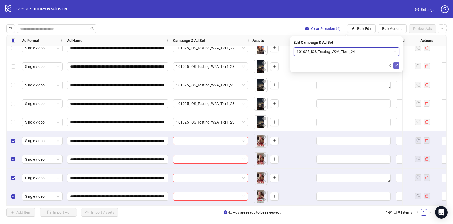
click at [396, 67] on icon "check" at bounding box center [397, 66] width 4 height 4
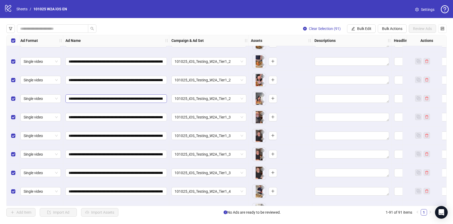
scroll to position [0, 2]
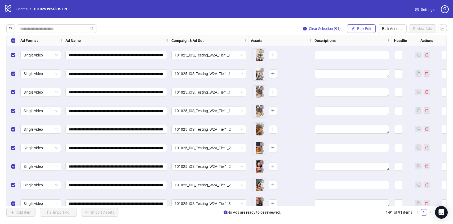
click at [361, 28] on span "Bulk Edit" at bounding box center [364, 29] width 14 height 4
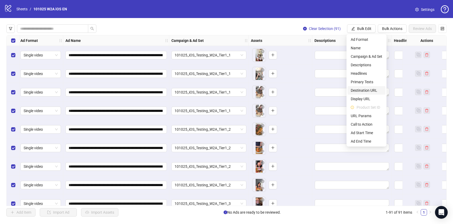
click at [372, 93] on span "Destination URL" at bounding box center [367, 90] width 32 height 6
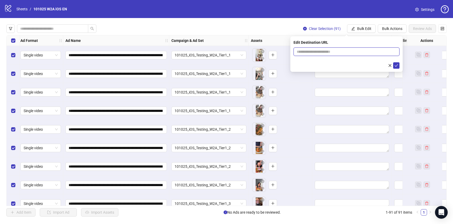
click at [320, 53] on input "text" at bounding box center [344, 52] width 95 height 6
paste input "**********"
type input "**********"
click at [396, 64] on icon "check" at bounding box center [397, 66] width 4 height 4
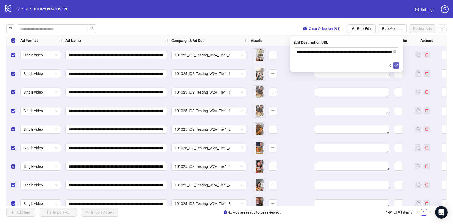
scroll to position [0, 0]
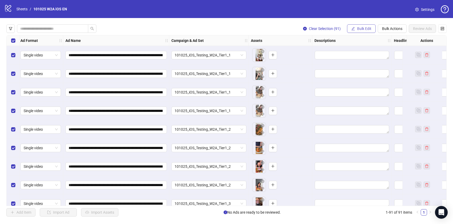
click at [359, 29] on span "Bulk Edit" at bounding box center [364, 29] width 14 height 4
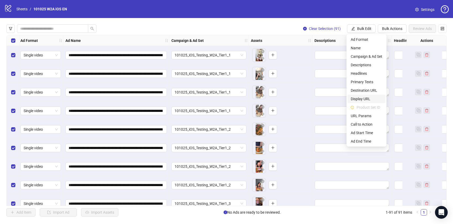
click at [359, 99] on span "Display URL" at bounding box center [367, 99] width 32 height 6
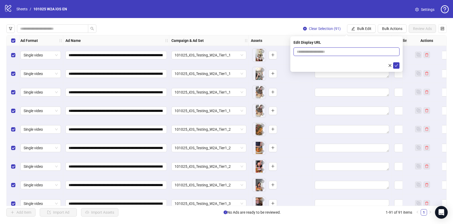
click at [324, 54] on input "text" at bounding box center [347, 51] width 106 height 8
type input "**********"
click at [398, 67] on icon "check" at bounding box center [397, 66] width 4 height 4
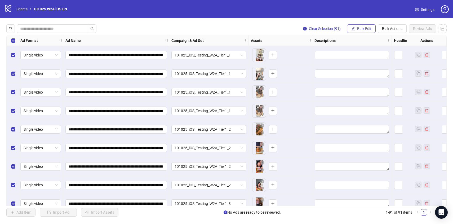
click at [364, 29] on span "Bulk Edit" at bounding box center [364, 29] width 14 height 4
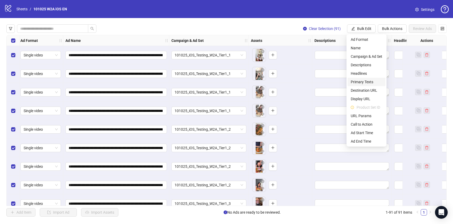
click at [365, 83] on span "Primary Texts" at bounding box center [367, 82] width 32 height 6
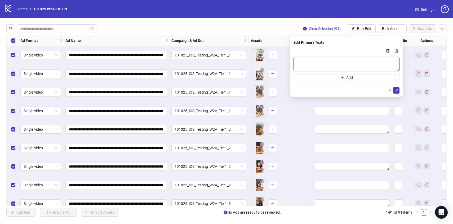
click at [328, 63] on textarea "Multi-text input container - paste or copy values" at bounding box center [347, 64] width 106 height 14
paste textarea "**********"
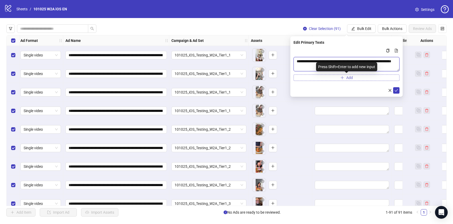
type textarea "**********"
click at [326, 79] on button "Add" at bounding box center [347, 77] width 106 height 6
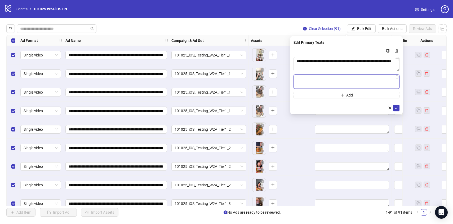
paste textarea "**********"
type textarea "**********"
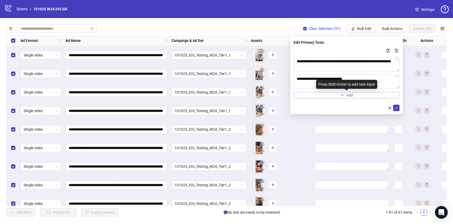
click at [317, 97] on button "Add" at bounding box center [347, 95] width 106 height 6
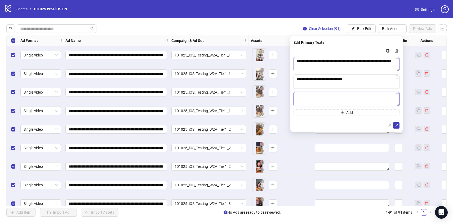
paste textarea "**********"
type textarea "**********"
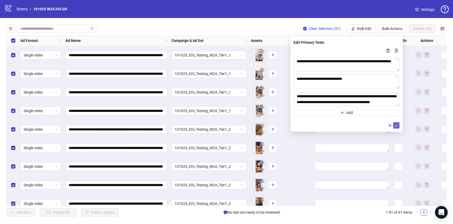
click at [395, 123] on button "submit" at bounding box center [396, 125] width 6 height 6
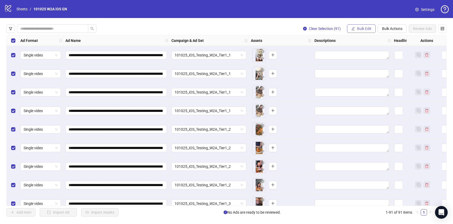
click at [356, 27] on button "Bulk Edit" at bounding box center [361, 28] width 29 height 8
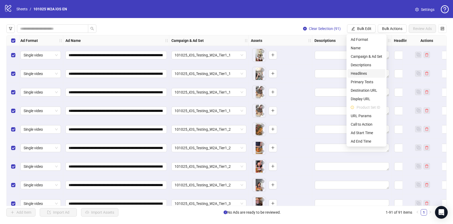
click at [362, 73] on span "Headlines" at bounding box center [367, 73] width 32 height 6
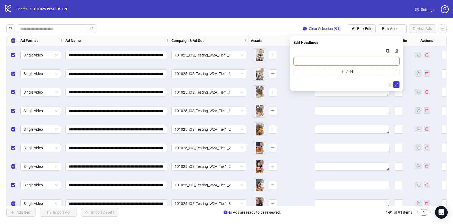
click at [331, 61] on input "Multi-input container - paste or copy values" at bounding box center [347, 61] width 106 height 8
paste input "**********"
type input "**********"
click at [396, 83] on icon "check" at bounding box center [397, 85] width 4 height 4
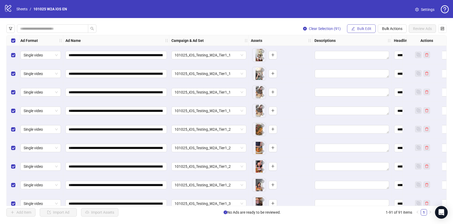
click at [360, 29] on span "Bulk Edit" at bounding box center [364, 29] width 14 height 4
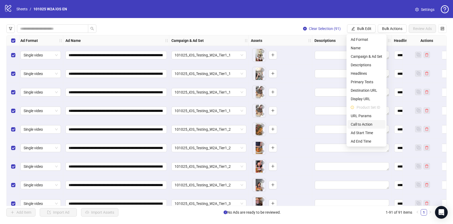
click at [368, 124] on span "Call to Action" at bounding box center [367, 124] width 32 height 6
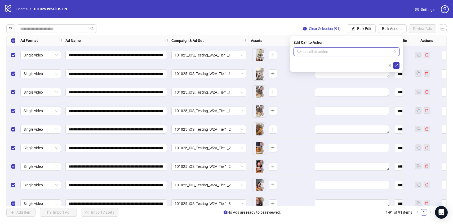
click at [329, 55] on input "search" at bounding box center [344, 52] width 95 height 8
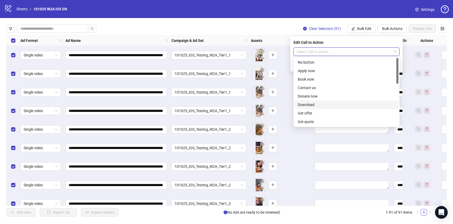
click at [308, 105] on div "Download" at bounding box center [347, 105] width 98 height 6
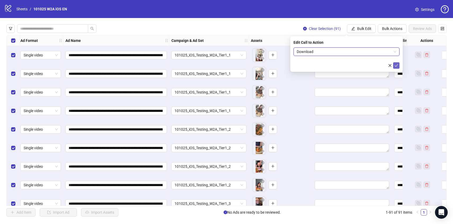
click at [397, 65] on icon "check" at bounding box center [397, 66] width 4 height 4
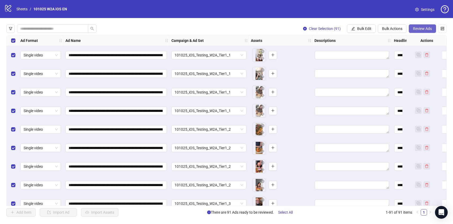
click at [422, 31] on button "Review Ads" at bounding box center [422, 28] width 27 height 8
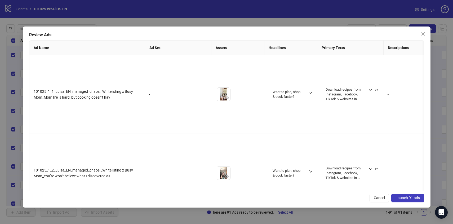
click at [407, 196] on span "Launch 91 ads" at bounding box center [408, 198] width 24 height 4
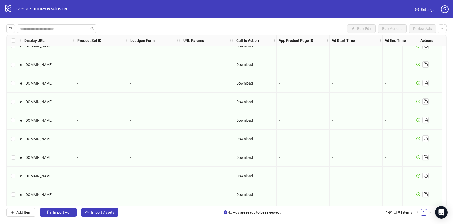
scroll to position [0, 557]
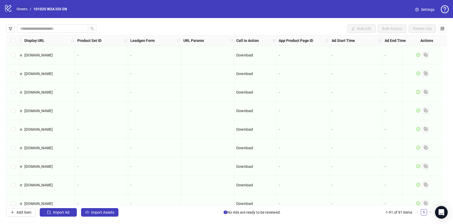
click at [21, 8] on link "Sheets" at bounding box center [21, 9] width 13 height 6
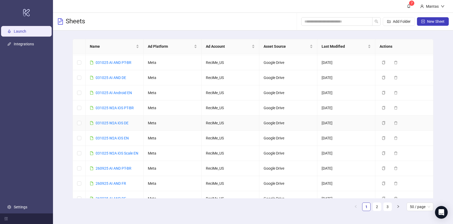
scroll to position [15, 0]
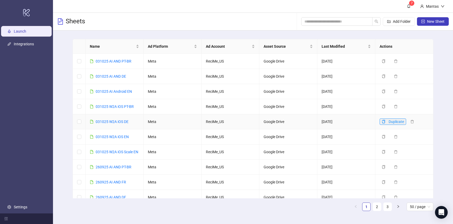
click at [386, 120] on button "Duplicate" at bounding box center [393, 121] width 27 height 6
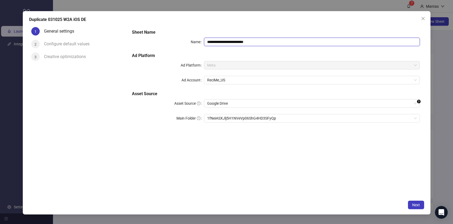
drag, startPoint x: 241, startPoint y: 42, endPoint x: 293, endPoint y: 41, distance: 52.7
click at [293, 41] on input "**********" at bounding box center [312, 42] width 216 height 8
click at [292, 119] on span "1fNeiASXJlj5H1NVeVp06ShG4HD3SFyQp" at bounding box center [312, 118] width 210 height 8
type input "**********"
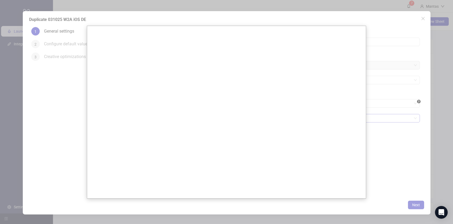
scroll to position [0, 0]
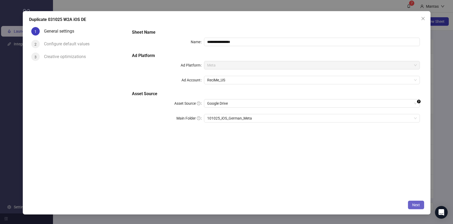
click at [419, 204] on span "Next" at bounding box center [416, 205] width 8 height 4
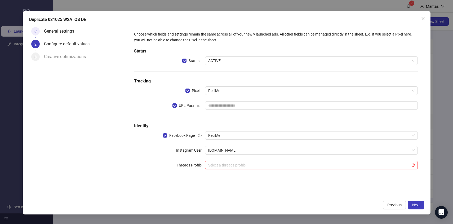
click at [170, 106] on div "URL Params" at bounding box center [169, 105] width 71 height 8
click at [417, 204] on span "Next" at bounding box center [416, 205] width 8 height 4
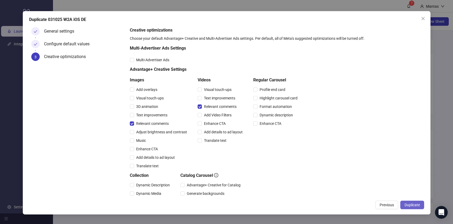
click at [412, 204] on span "Duplicate" at bounding box center [412, 205] width 15 height 4
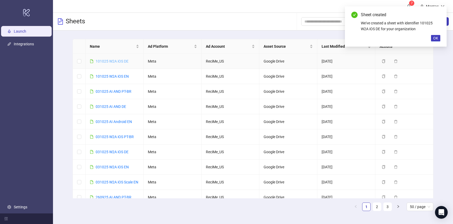
click at [122, 61] on link "101025 W2A iOS DE" at bounding box center [112, 61] width 33 height 4
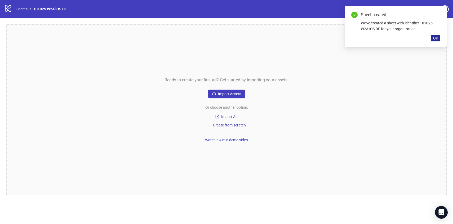
click at [439, 41] on button "OK" at bounding box center [435, 38] width 9 height 6
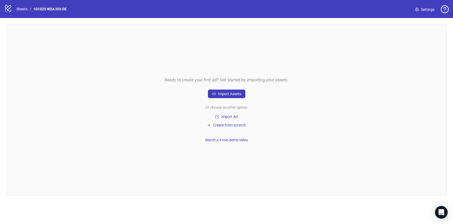
click at [224, 87] on div "Ready to create your first ad? Get started by importing your assets: Import Ass…" at bounding box center [226, 109] width 440 height 171
click at [223, 91] on button "Import Assets" at bounding box center [226, 94] width 37 height 8
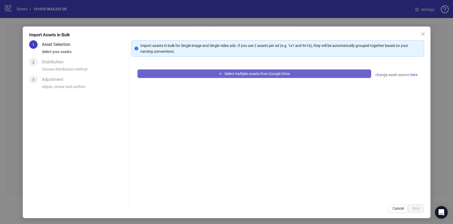
click at [216, 77] on button "Select multiple assets from Google Drive" at bounding box center [255, 73] width 234 height 8
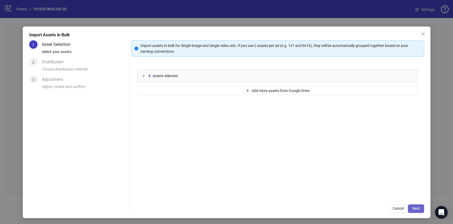
click at [421, 209] on button "Next" at bounding box center [416, 208] width 16 height 8
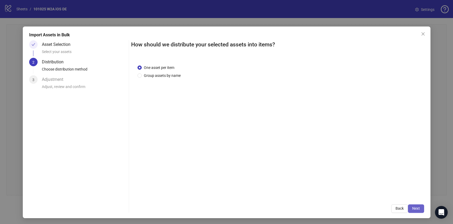
click at [415, 212] on button "Next" at bounding box center [416, 208] width 16 height 8
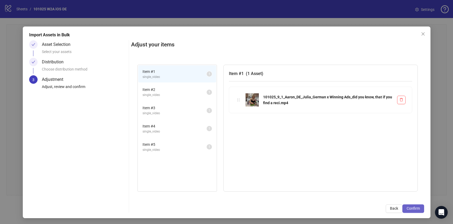
click at [409, 208] on span "Confirm" at bounding box center [413, 208] width 13 height 4
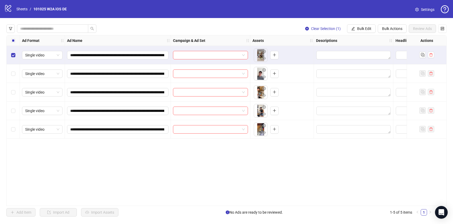
click at [13, 77] on div "Select row 2" at bounding box center [13, 73] width 13 height 19
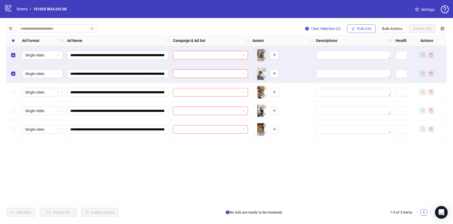
click at [356, 27] on button "Bulk Edit" at bounding box center [361, 28] width 29 height 8
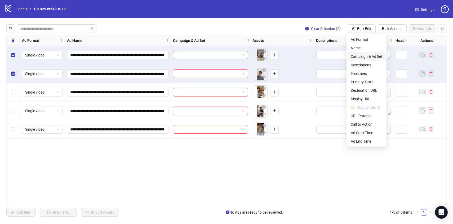
click at [365, 59] on span "Campaign & Ad Set" at bounding box center [367, 57] width 32 height 6
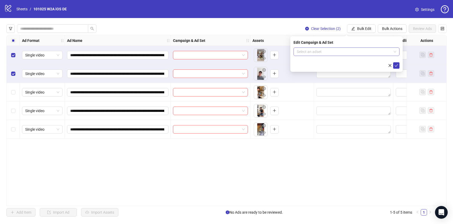
click at [361, 54] on input "search" at bounding box center [344, 52] width 95 height 8
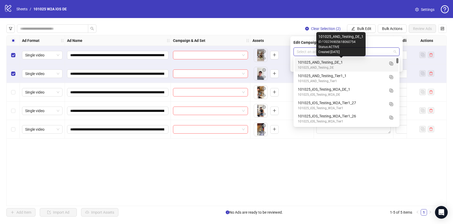
click at [365, 64] on div "101025_AND_Testing_DE_1" at bounding box center [341, 62] width 87 height 6
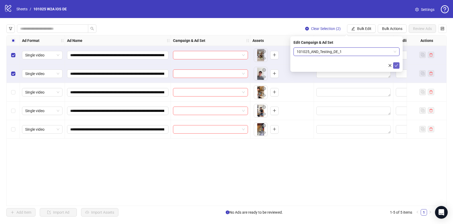
click at [396, 63] on button "submit" at bounding box center [396, 65] width 6 height 6
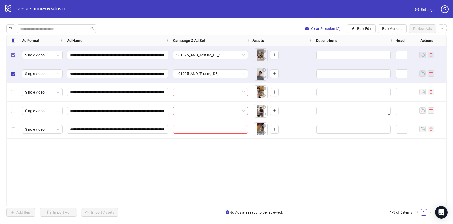
click at [11, 52] on label "Select row 1" at bounding box center [13, 55] width 4 height 6
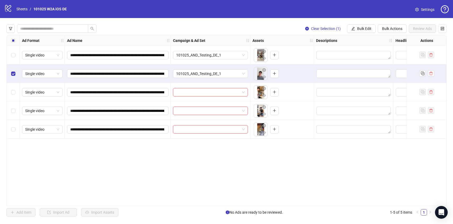
click at [12, 70] on div "Select row 2" at bounding box center [13, 73] width 13 height 19
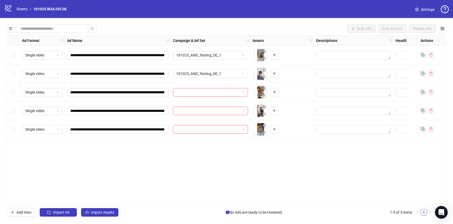
click at [10, 89] on div "Select row 3" at bounding box center [13, 92] width 13 height 19
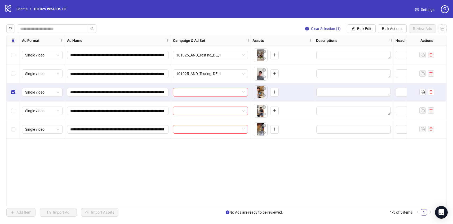
click at [11, 105] on div "Select row 4" at bounding box center [13, 110] width 13 height 19
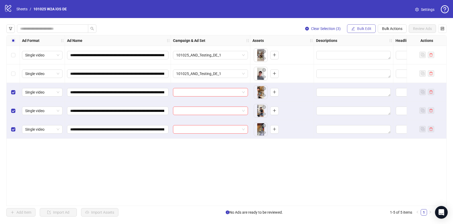
click at [360, 29] on span "Bulk Edit" at bounding box center [364, 29] width 14 height 4
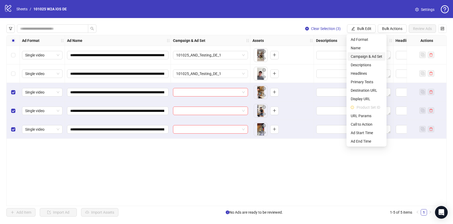
click at [370, 55] on span "Campaign & Ad Set" at bounding box center [367, 57] width 32 height 6
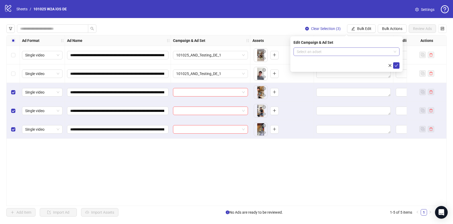
click at [372, 50] on input "search" at bounding box center [344, 52] width 95 height 8
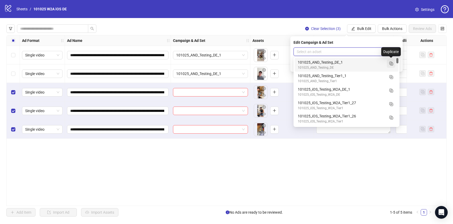
click at [391, 63] on icon "Duplicate" at bounding box center [390, 63] width 5 height 5
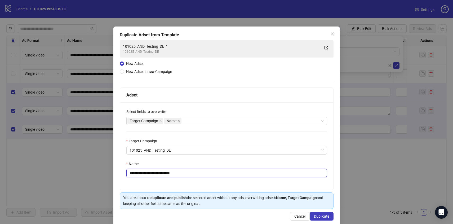
drag, startPoint x: 189, startPoint y: 173, endPoint x: 174, endPoint y: 172, distance: 16.0
click at [174, 172] on input "**********" at bounding box center [226, 173] width 201 height 8
type input "**********"
click at [250, 162] on div "Name" at bounding box center [226, 165] width 201 height 8
click at [330, 218] on button "Duplicate" at bounding box center [322, 216] width 24 height 8
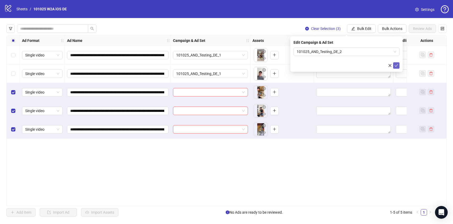
click at [397, 65] on icon "check" at bounding box center [397, 66] width 4 height 4
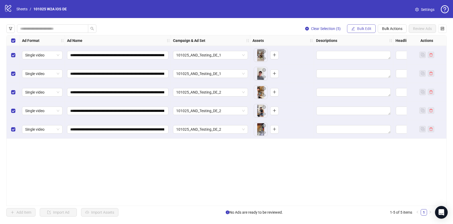
click at [369, 29] on span "Bulk Edit" at bounding box center [364, 29] width 14 height 4
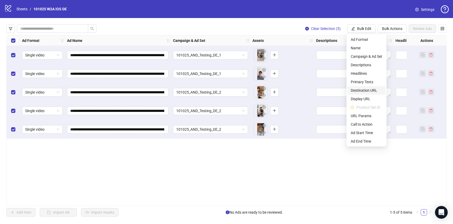
click at [363, 91] on span "Destination URL" at bounding box center [367, 90] width 32 height 6
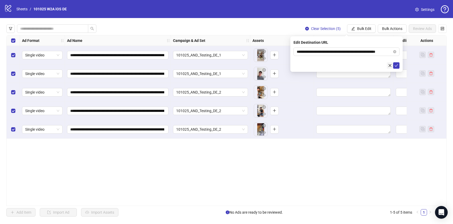
click at [391, 66] on icon "close" at bounding box center [390, 66] width 4 height 4
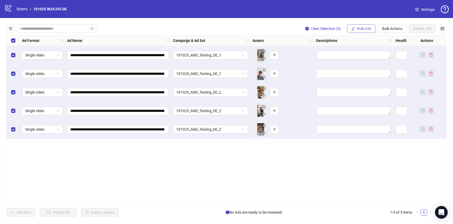
click at [364, 28] on span "Bulk Edit" at bounding box center [364, 29] width 14 height 4
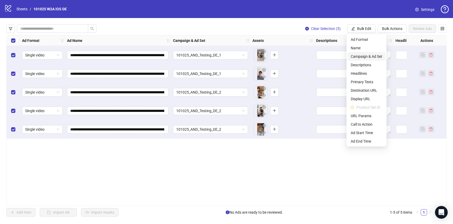
click at [365, 58] on span "Campaign & Ad Set" at bounding box center [367, 57] width 32 height 6
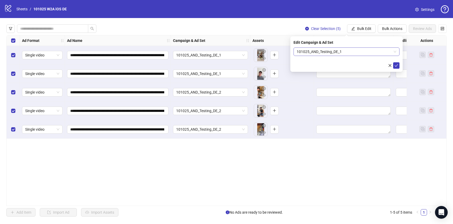
click at [369, 53] on span "101025_AND_Testing_DE_1" at bounding box center [347, 52] width 100 height 8
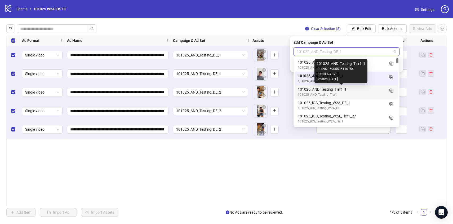
click at [357, 91] on div "101025_AND_Testing_Tier1_1" at bounding box center [341, 89] width 87 height 6
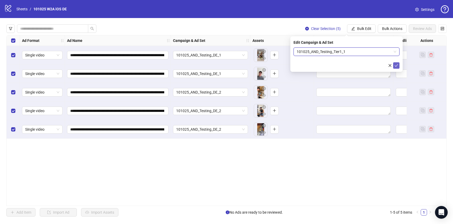
click at [396, 67] on icon "check" at bounding box center [397, 66] width 4 height 4
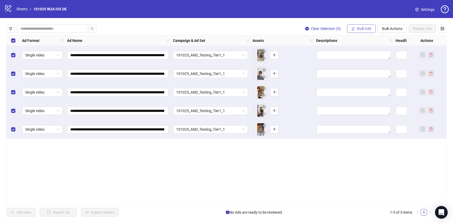
click at [357, 25] on button "Bulk Edit" at bounding box center [361, 28] width 29 height 8
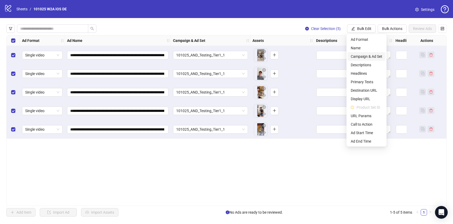
click at [363, 59] on span "Campaign & Ad Set" at bounding box center [367, 57] width 32 height 6
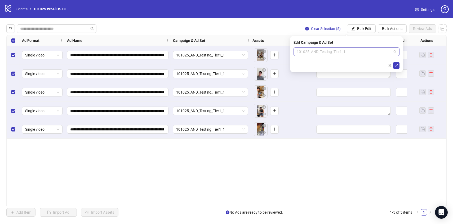
click at [365, 52] on span "101025_AND_Testing_Tier1_1" at bounding box center [347, 52] width 100 height 8
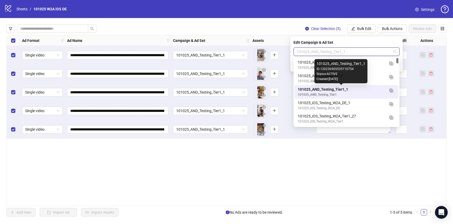
scroll to position [1, 0]
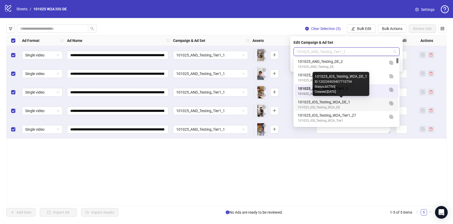
click at [364, 103] on div "101025_iOS_Testing_W2A_DE_1" at bounding box center [341, 102] width 87 height 6
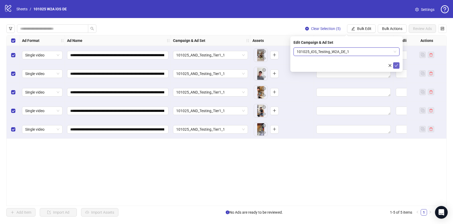
click at [396, 66] on icon "check" at bounding box center [396, 65] width 3 height 3
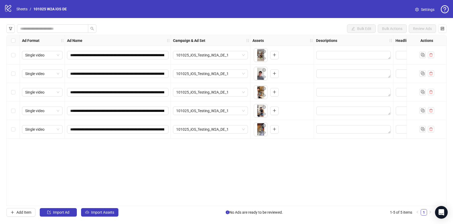
click at [16, 91] on div "Select row 3" at bounding box center [13, 92] width 13 height 19
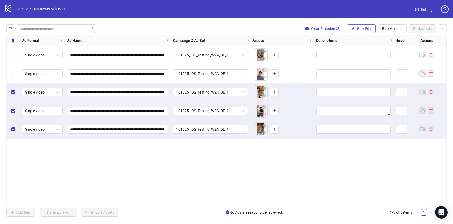
click at [363, 30] on span "Bulk Edit" at bounding box center [364, 29] width 14 height 4
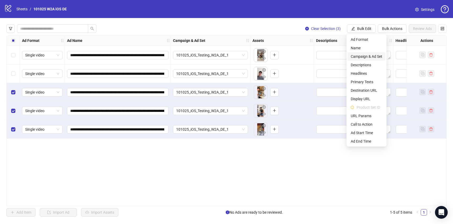
click at [364, 55] on span "Campaign & Ad Set" at bounding box center [367, 57] width 32 height 6
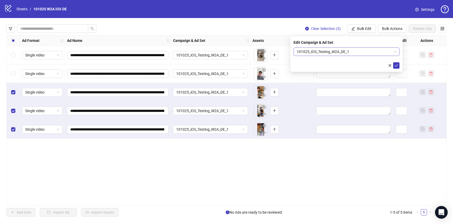
click at [365, 51] on span "101025_iOS_Testing_W2A_DE_1" at bounding box center [347, 52] width 100 height 8
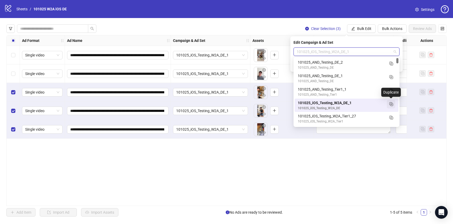
click at [392, 106] on span "button" at bounding box center [390, 104] width 5 height 6
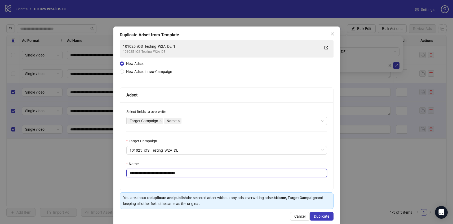
drag, startPoint x: 181, startPoint y: 173, endPoint x: 213, endPoint y: 174, distance: 31.6
click at [213, 174] on input "**********" at bounding box center [226, 173] width 201 height 8
type input "**********"
click at [268, 163] on div "Name" at bounding box center [226, 165] width 201 height 8
click at [319, 214] on span "Duplicate" at bounding box center [321, 216] width 15 height 4
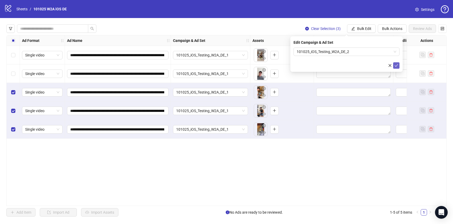
click at [397, 64] on icon "check" at bounding box center [397, 66] width 4 height 4
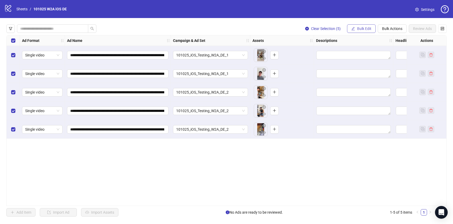
click at [366, 29] on span "Bulk Edit" at bounding box center [364, 29] width 14 height 4
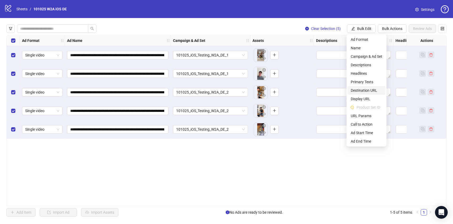
click at [359, 90] on span "Destination URL" at bounding box center [367, 90] width 32 height 6
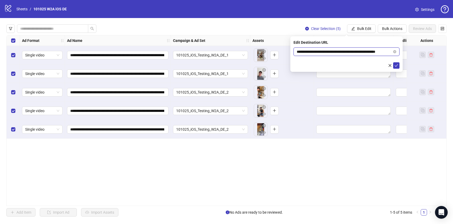
click at [340, 51] on input "**********" at bounding box center [344, 52] width 95 height 6
paste input "**********"
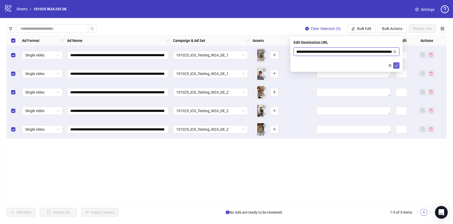
type input "**********"
click at [398, 67] on icon "check" at bounding box center [397, 66] width 4 height 4
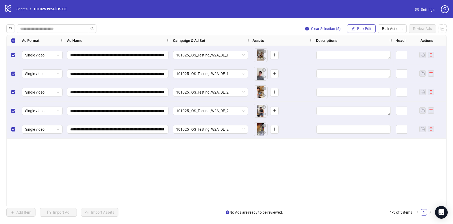
click at [363, 28] on span "Bulk Edit" at bounding box center [364, 29] width 14 height 4
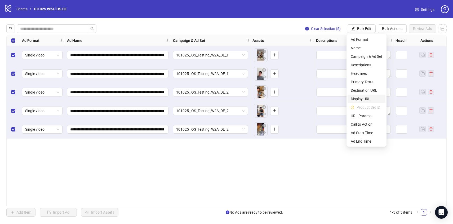
click at [359, 100] on span "Display URL" at bounding box center [367, 99] width 32 height 6
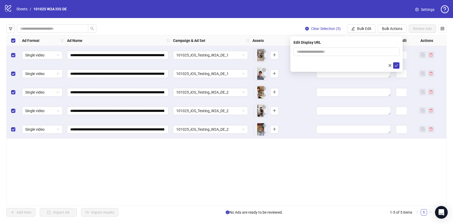
click at [330, 56] on form at bounding box center [347, 57] width 106 height 21
click at [328, 54] on input "text" at bounding box center [347, 51] width 106 height 8
type input "**********"
click at [397, 66] on icon "check" at bounding box center [397, 66] width 4 height 4
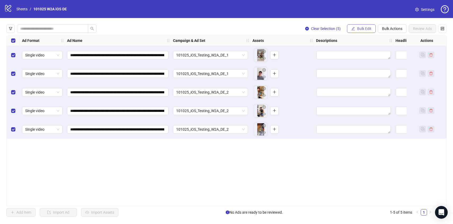
click at [367, 28] on span "Bulk Edit" at bounding box center [364, 29] width 14 height 4
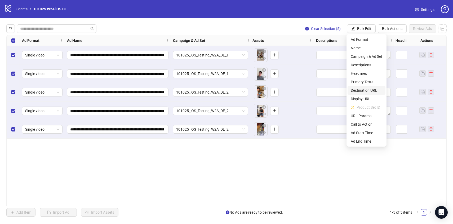
click at [364, 89] on span "Destination URL" at bounding box center [367, 90] width 32 height 6
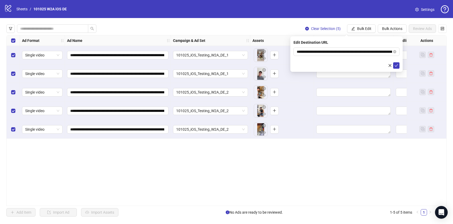
click at [396, 62] on form "**********" at bounding box center [347, 57] width 106 height 21
click at [396, 64] on icon "check" at bounding box center [397, 66] width 4 height 4
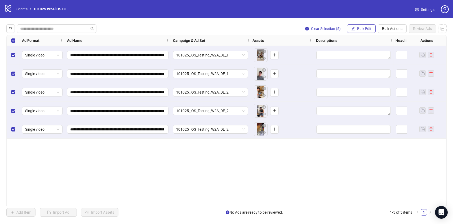
click at [364, 30] on span "Bulk Edit" at bounding box center [364, 29] width 14 height 4
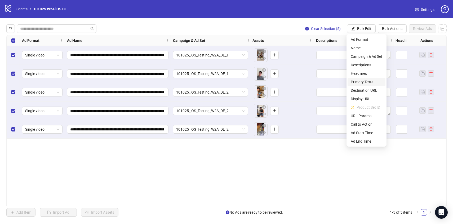
click at [364, 82] on span "Primary Texts" at bounding box center [367, 82] width 32 height 6
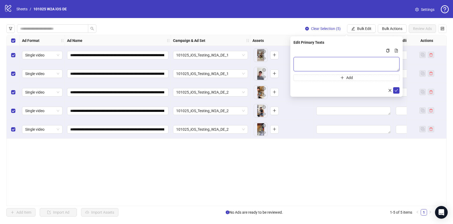
click at [331, 62] on textarea "Multi-text input container - paste or copy values" at bounding box center [347, 64] width 106 height 14
paste textarea "**********"
type textarea "**********"
click at [397, 88] on button "submit" at bounding box center [396, 90] width 6 height 6
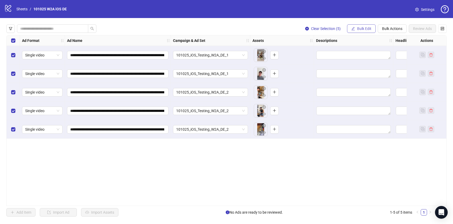
click at [362, 31] on button "Bulk Edit" at bounding box center [361, 28] width 29 height 8
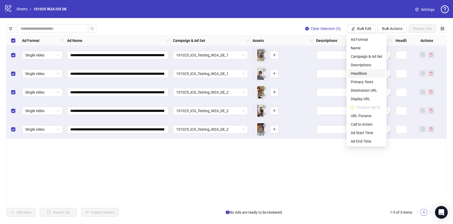
click at [361, 73] on span "Headlines" at bounding box center [367, 73] width 32 height 6
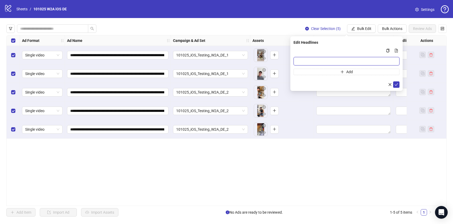
click at [327, 60] on input "Multi-input container - paste or copy values" at bounding box center [347, 61] width 106 height 8
paste input "**********"
type input "**********"
click at [396, 81] on button "submit" at bounding box center [396, 84] width 6 height 6
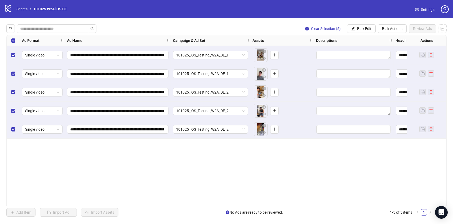
click at [363, 24] on div "**********" at bounding box center [226, 120] width 453 height 205
click at [363, 26] on button "Bulk Edit" at bounding box center [361, 28] width 29 height 8
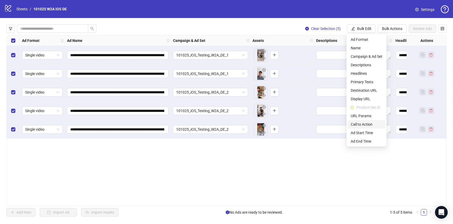
click at [368, 126] on span "Call to Action" at bounding box center [367, 124] width 32 height 6
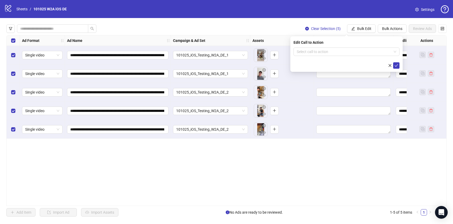
click at [329, 47] on div "Edit Call to Action Select call to action" at bounding box center [346, 54] width 112 height 36
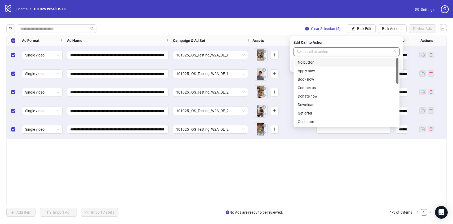
click at [329, 51] on input "search" at bounding box center [344, 52] width 95 height 8
click at [311, 104] on div "Download" at bounding box center [347, 105] width 98 height 6
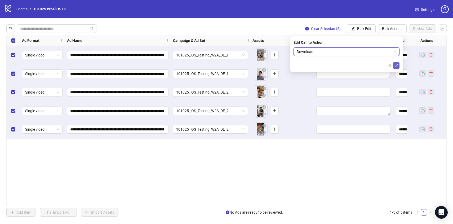
click at [397, 66] on icon "check" at bounding box center [397, 66] width 4 height 4
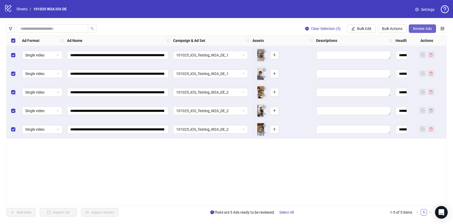
click at [419, 30] on span "Review Ads" at bounding box center [422, 29] width 19 height 4
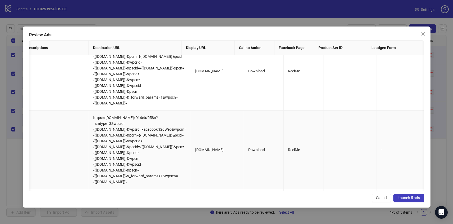
scroll to position [200, 324]
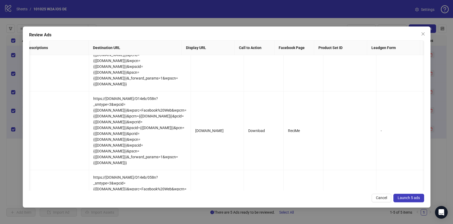
click at [405, 198] on span "Launch 5 ads" at bounding box center [409, 198] width 22 height 4
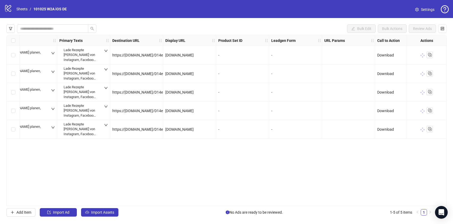
scroll to position [0, 459]
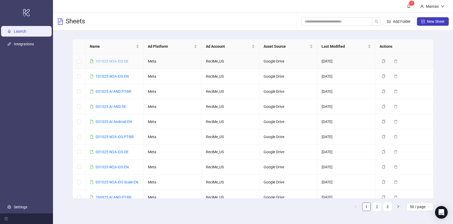
click at [106, 61] on link "101025 W2A iOS DE" at bounding box center [112, 61] width 33 height 4
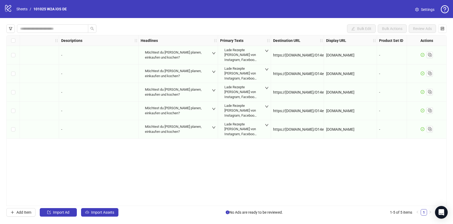
scroll to position [0, 254]
click at [24, 10] on link "Sheets" at bounding box center [21, 9] width 13 height 6
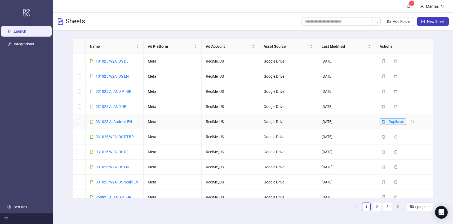
click at [385, 121] on icon "copy" at bounding box center [384, 122] width 4 height 4
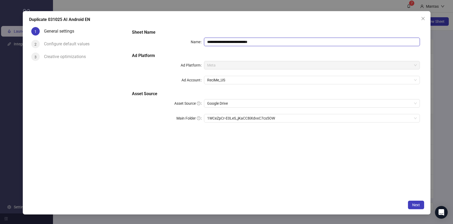
drag, startPoint x: 211, startPoint y: 42, endPoint x: 197, endPoint y: 40, distance: 13.4
click at [197, 40] on div "**********" at bounding box center [276, 42] width 288 height 8
drag, startPoint x: 244, startPoint y: 41, endPoint x: 299, endPoint y: 45, distance: 55.0
click at [299, 45] on input "**********" at bounding box center [312, 42] width 216 height 8
click at [247, 120] on span "1WCeZpCr-E0LeS_jKaCC8iXdvxC7cs5OW" at bounding box center [312, 118] width 210 height 8
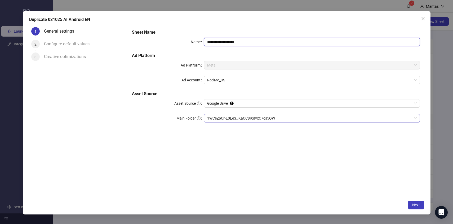
type input "**********"
click at [412, 204] on button "Next" at bounding box center [416, 205] width 16 height 8
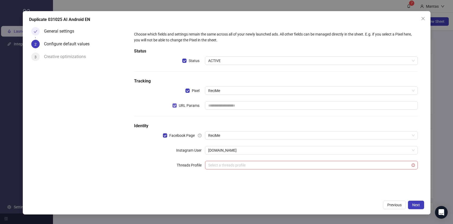
click at [179, 108] on span "URL Params" at bounding box center [189, 106] width 25 height 6
click at [417, 203] on span "Next" at bounding box center [416, 205] width 8 height 4
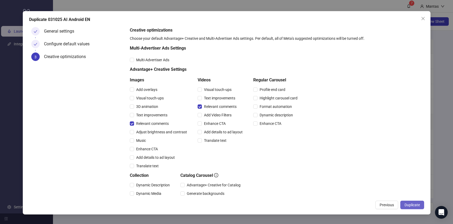
click at [414, 203] on span "Duplicate" at bounding box center [412, 205] width 15 height 4
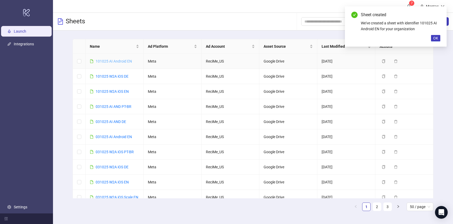
click at [120, 60] on link "101025 AI Android EN" at bounding box center [114, 61] width 36 height 4
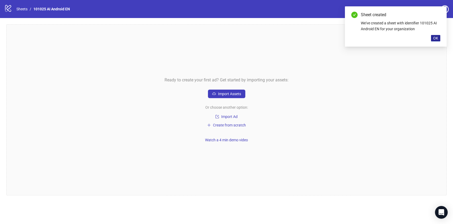
click at [437, 39] on span "OK" at bounding box center [435, 38] width 5 height 4
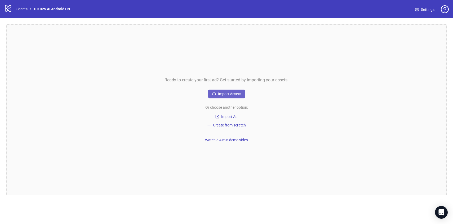
click at [211, 94] on button "Import Assets" at bounding box center [226, 94] width 37 height 8
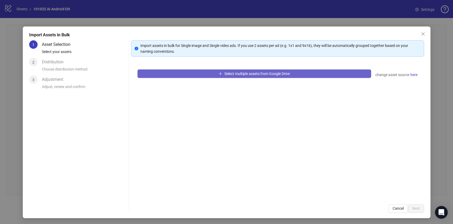
click at [152, 70] on button "Select multiple assets from Google Drive" at bounding box center [255, 73] width 234 height 8
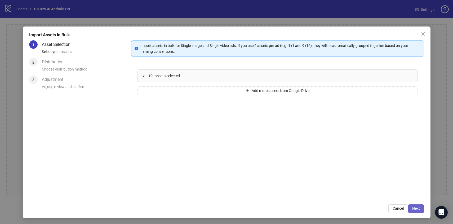
click at [416, 206] on button "Next" at bounding box center [416, 208] width 16 height 8
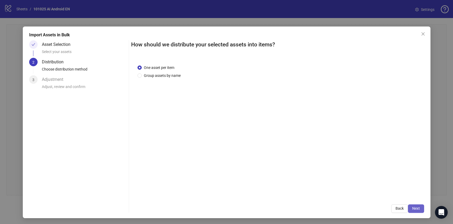
click at [420, 208] on span "Next" at bounding box center [416, 208] width 8 height 4
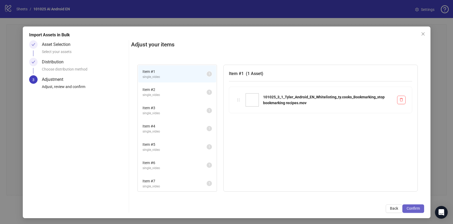
click at [409, 206] on span "Confirm" at bounding box center [413, 208] width 13 height 4
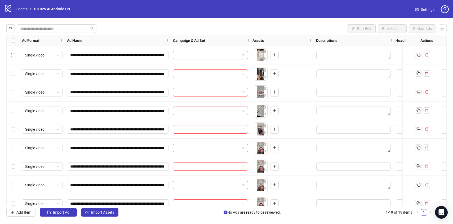
click at [11, 57] on label "Select row 1" at bounding box center [13, 55] width 4 height 6
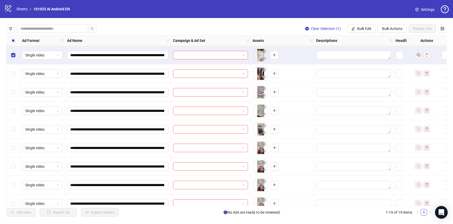
click at [15, 128] on div "Select row 5" at bounding box center [13, 129] width 13 height 19
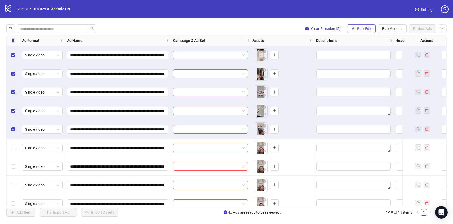
click at [363, 26] on button "Bulk Edit" at bounding box center [361, 28] width 29 height 8
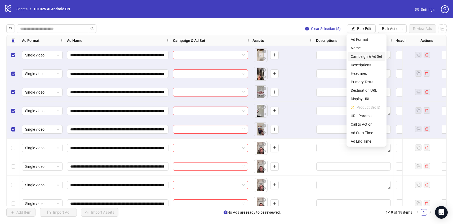
click at [367, 57] on span "Campaign & Ad Set" at bounding box center [367, 57] width 32 height 6
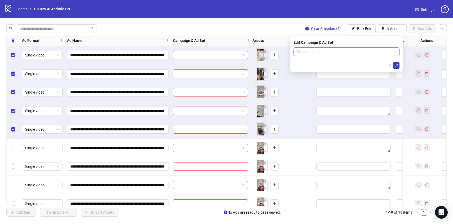
click at [366, 56] on div "Select an adset" at bounding box center [347, 51] width 106 height 8
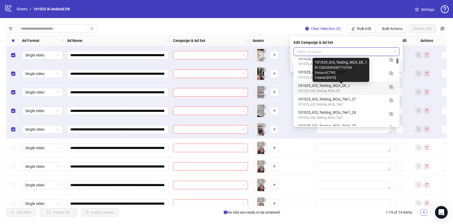
scroll to position [28, 0]
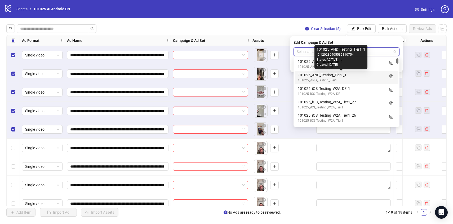
click at [373, 76] on div "101025_AND_Testing_Tier1_1" at bounding box center [341, 75] width 87 height 6
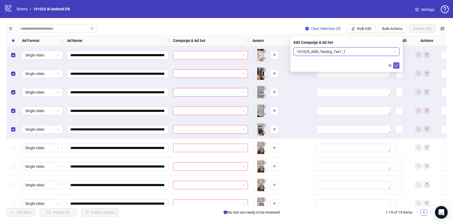
click at [396, 64] on icon "check" at bounding box center [397, 66] width 4 height 4
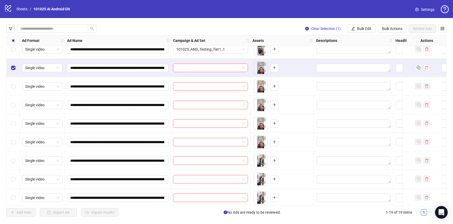
scroll to position [81, 0]
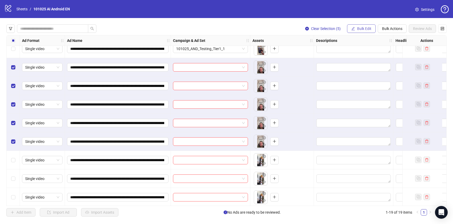
click at [365, 29] on span "Bulk Edit" at bounding box center [364, 29] width 14 height 4
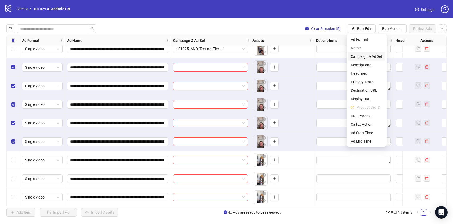
click at [373, 56] on span "Campaign & Ad Set" at bounding box center [367, 57] width 32 height 6
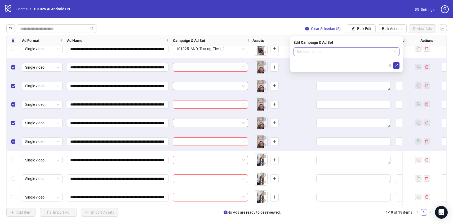
click at [373, 55] on input "search" at bounding box center [344, 52] width 95 height 8
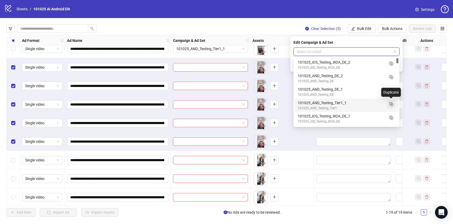
click at [391, 102] on icon "Duplicate" at bounding box center [390, 103] width 5 height 5
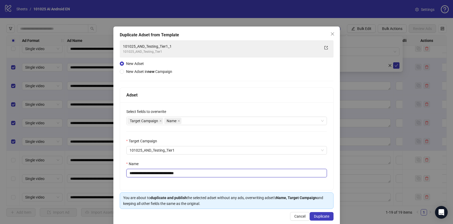
drag, startPoint x: 178, startPoint y: 173, endPoint x: 204, endPoint y: 173, distance: 25.7
click at [204, 173] on input "**********" at bounding box center [226, 173] width 201 height 8
type input "**********"
click at [316, 215] on span "Duplicate" at bounding box center [321, 216] width 15 height 4
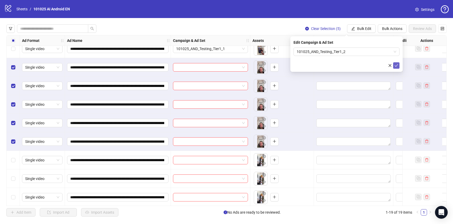
click at [395, 64] on icon "check" at bounding box center [397, 66] width 4 height 4
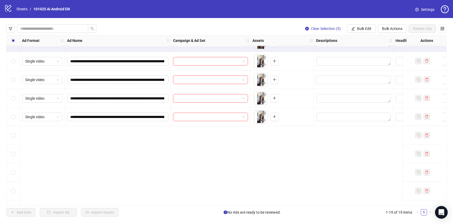
scroll to position [0, 0]
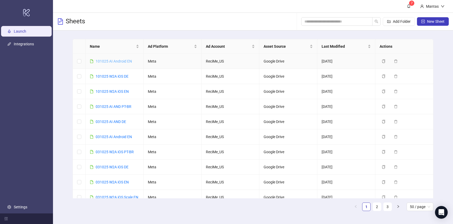
click at [110, 60] on link "101025 AI Android EN" at bounding box center [114, 61] width 36 height 4
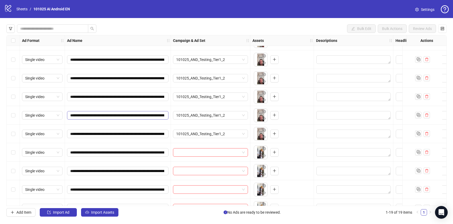
scroll to position [115, 0]
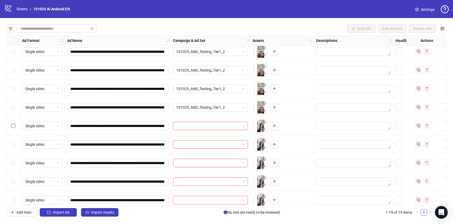
click at [12, 128] on label "Select row 11" at bounding box center [13, 126] width 4 height 6
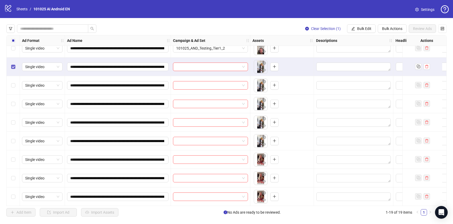
scroll to position [174, 0]
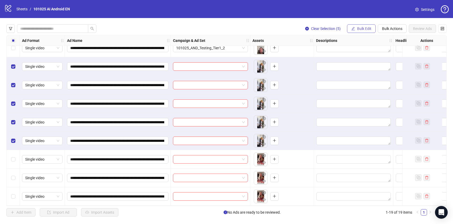
click at [368, 30] on span "Bulk Edit" at bounding box center [364, 29] width 14 height 4
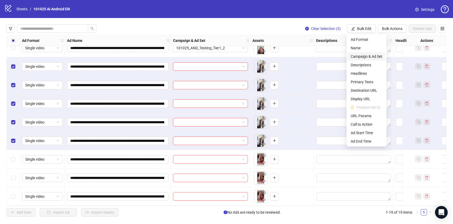
click at [364, 55] on span "Campaign & Ad Set" at bounding box center [367, 57] width 32 height 6
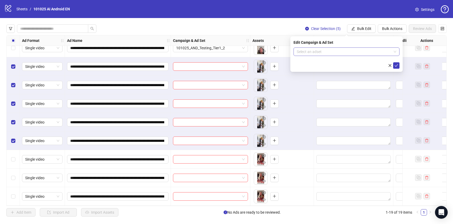
click at [363, 50] on input "search" at bounding box center [344, 52] width 95 height 8
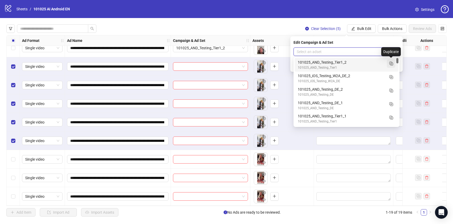
click at [392, 63] on icon "Duplicate" at bounding box center [390, 63] width 5 height 5
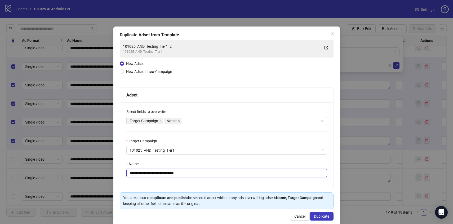
drag, startPoint x: 177, startPoint y: 172, endPoint x: 208, endPoint y: 172, distance: 30.5
click at [208, 172] on input "**********" at bounding box center [226, 173] width 201 height 8
type input "**********"
click at [320, 213] on button "Duplicate" at bounding box center [322, 216] width 24 height 8
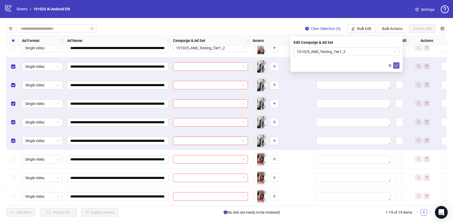
click at [397, 68] on button "submit" at bounding box center [396, 65] width 6 height 6
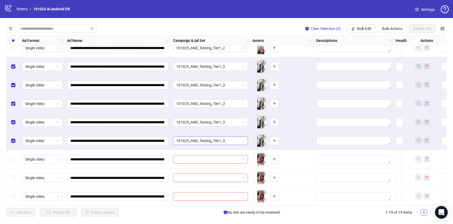
scroll to position [195, 0]
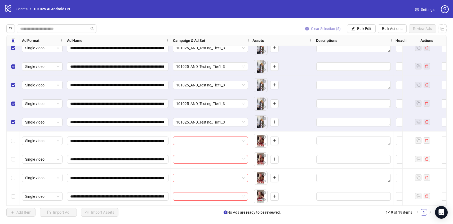
click at [331, 32] on button "Clear Selection (5)" at bounding box center [323, 28] width 44 height 8
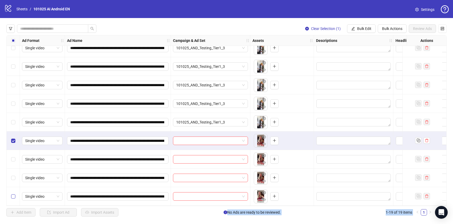
click at [13, 193] on label "Select row 19" at bounding box center [13, 196] width 4 height 6
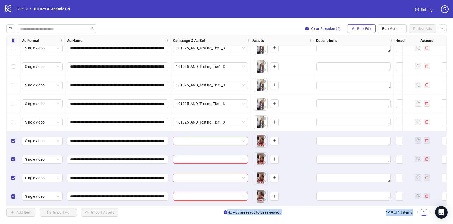
click at [365, 30] on span "Bulk Edit" at bounding box center [364, 29] width 14 height 4
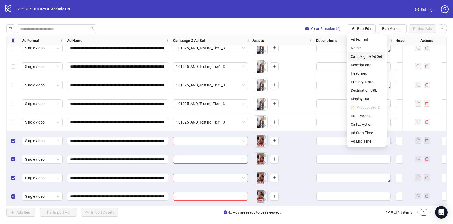
click at [366, 56] on span "Campaign & Ad Set" at bounding box center [367, 57] width 32 height 6
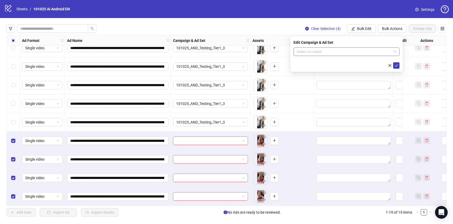
click at [378, 52] on input "search" at bounding box center [344, 52] width 95 height 8
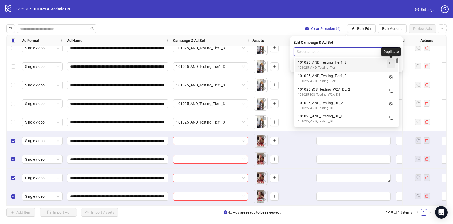
click at [392, 63] on icon "Duplicate" at bounding box center [390, 63] width 5 height 5
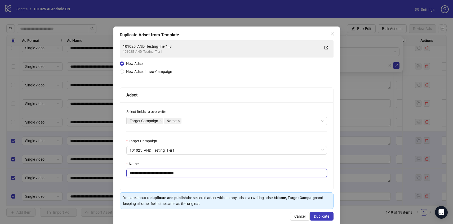
drag, startPoint x: 178, startPoint y: 171, endPoint x: 221, endPoint y: 175, distance: 43.7
click at [221, 175] on input "**********" at bounding box center [226, 173] width 201 height 8
type input "**********"
click at [319, 214] on button "Duplicate" at bounding box center [322, 216] width 24 height 8
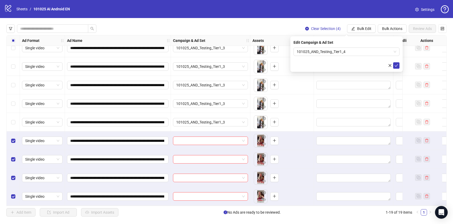
click at [399, 64] on button "submit" at bounding box center [396, 65] width 6 height 6
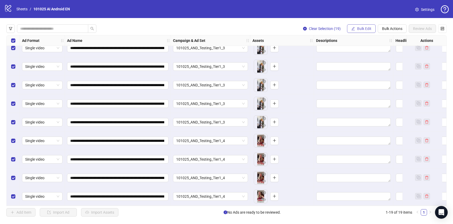
click at [364, 30] on span "Bulk Edit" at bounding box center [364, 29] width 14 height 4
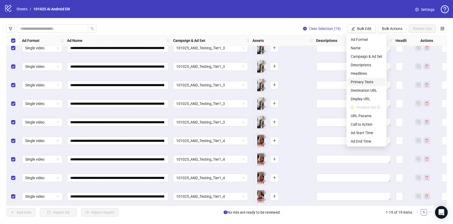
click at [351, 78] on li "Primary Texts" at bounding box center [367, 82] width 38 height 8
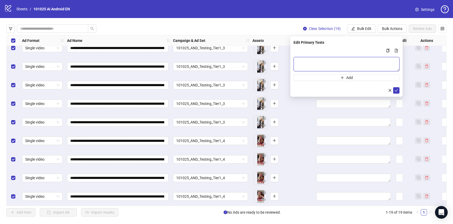
click at [328, 67] on textarea "Multi-text input container - paste or copy values" at bounding box center [347, 64] width 106 height 14
paste textarea "**********"
type textarea "**********"
click at [396, 90] on icon "check" at bounding box center [396, 90] width 3 height 3
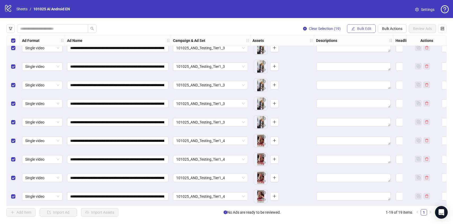
click at [363, 25] on button "Bulk Edit" at bounding box center [361, 28] width 29 height 8
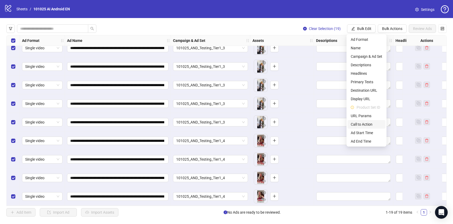
click at [360, 124] on span "Call to Action" at bounding box center [367, 124] width 32 height 6
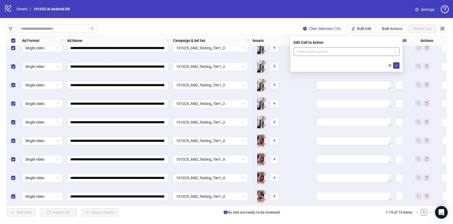
click at [320, 53] on input "search" at bounding box center [344, 52] width 95 height 8
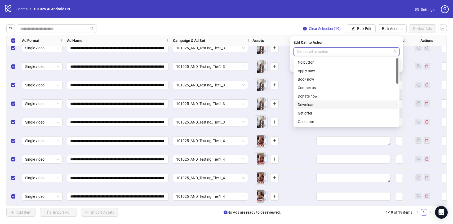
click at [319, 107] on div "Download" at bounding box center [347, 105] width 98 height 6
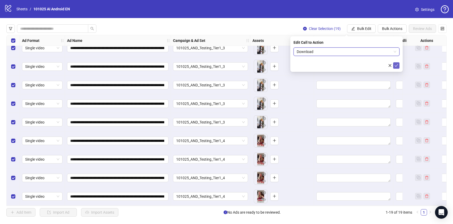
click at [399, 64] on button "submit" at bounding box center [396, 65] width 6 height 6
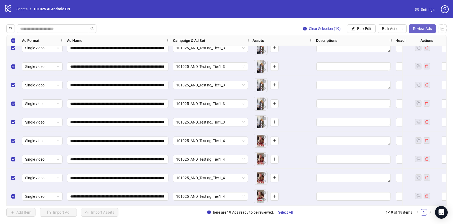
click at [417, 28] on span "Review Ads" at bounding box center [422, 29] width 19 height 4
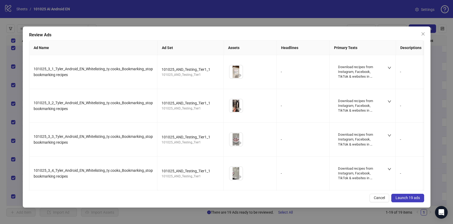
click at [412, 196] on span "Launch 19 ads" at bounding box center [408, 198] width 24 height 4
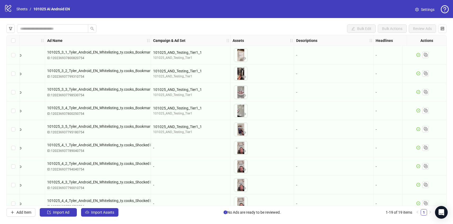
scroll to position [195, 20]
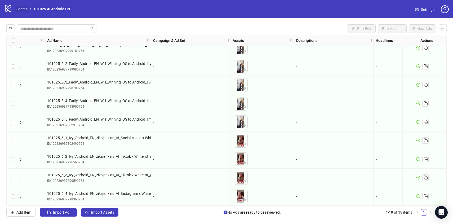
click at [18, 7] on link "Sheets" at bounding box center [21, 9] width 13 height 6
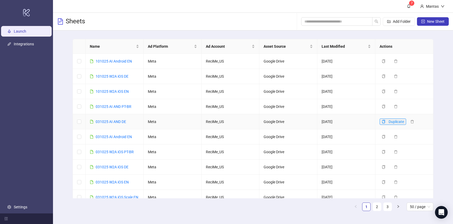
click at [385, 121] on icon "copy" at bounding box center [383, 122] width 3 height 4
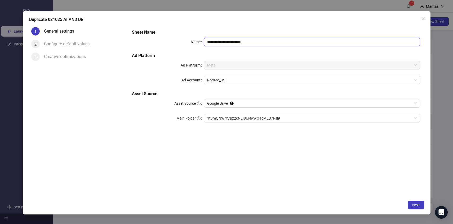
drag, startPoint x: 239, startPoint y: 41, endPoint x: 276, endPoint y: 41, distance: 36.6
click at [276, 41] on input "**********" at bounding box center [312, 42] width 216 height 8
drag, startPoint x: 211, startPoint y: 41, endPoint x: 198, endPoint y: 38, distance: 13.5
click at [198, 39] on div "**********" at bounding box center [276, 42] width 288 height 8
type input "**********"
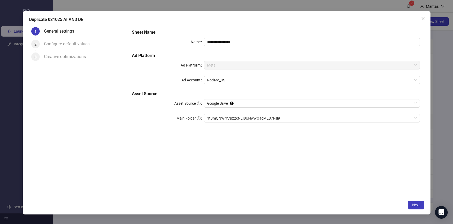
click at [248, 150] on div "**********" at bounding box center [276, 111] width 296 height 173
click at [239, 116] on span "1tJmQNWrY7px2cNLI8UNwwOacMED7Fsl9" at bounding box center [312, 118] width 210 height 8
click at [421, 207] on button "Next" at bounding box center [416, 205] width 16 height 8
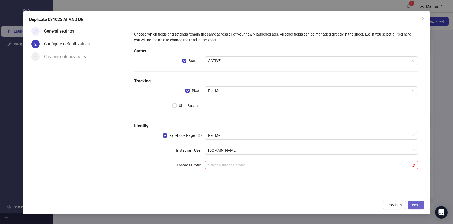
click at [420, 206] on button "Next" at bounding box center [416, 205] width 16 height 8
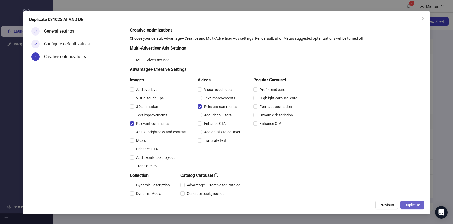
click at [418, 207] on button "Duplicate" at bounding box center [412, 205] width 24 height 8
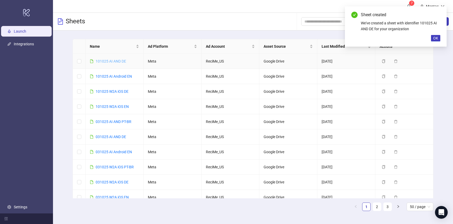
click at [108, 62] on link "101025 AI AND DE" at bounding box center [111, 61] width 30 height 4
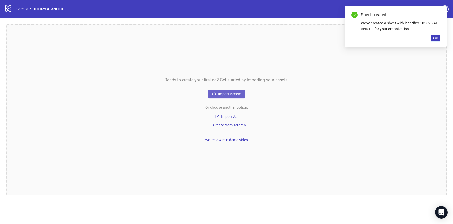
click at [236, 95] on span "Import Assets" at bounding box center [229, 94] width 23 height 4
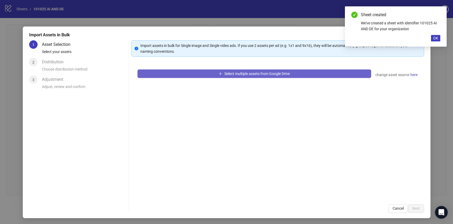
click at [193, 74] on button "Select multiple assets from Google Drive" at bounding box center [255, 73] width 234 height 8
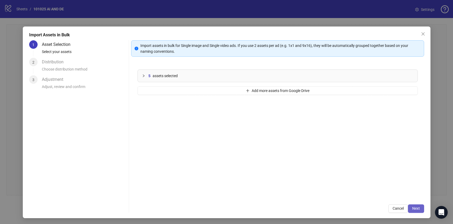
click at [413, 208] on span "Next" at bounding box center [416, 208] width 8 height 4
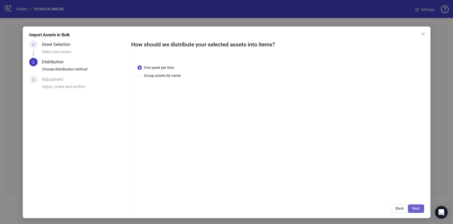
click at [413, 208] on span "Next" at bounding box center [416, 208] width 8 height 4
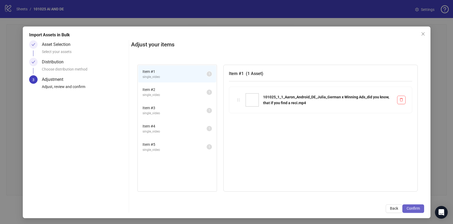
click at [413, 208] on span "Confirm" at bounding box center [413, 208] width 13 height 4
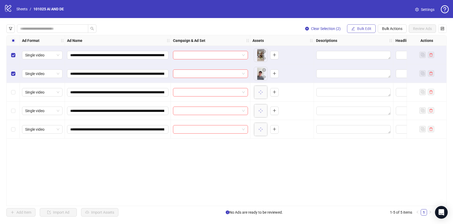
click at [368, 28] on span "Bulk Edit" at bounding box center [364, 29] width 14 height 4
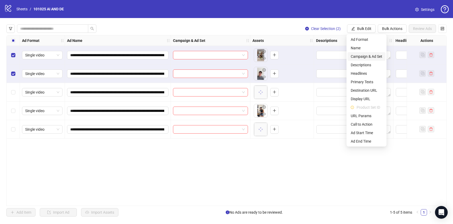
click at [366, 56] on span "Campaign & Ad Set" at bounding box center [367, 57] width 32 height 6
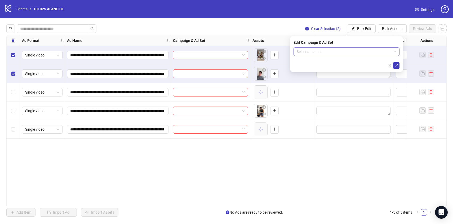
click at [361, 52] on input "search" at bounding box center [344, 52] width 95 height 8
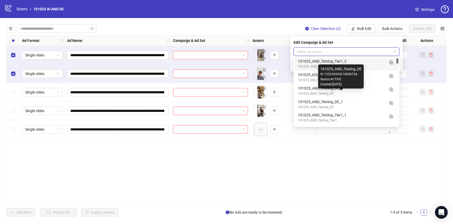
scroll to position [29, 0]
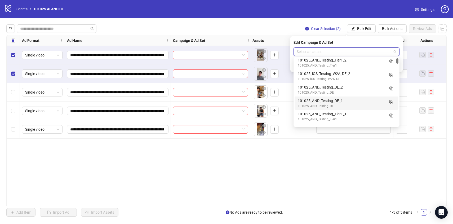
click at [365, 105] on div "101025_AND_Testing_DE" at bounding box center [341, 106] width 87 height 5
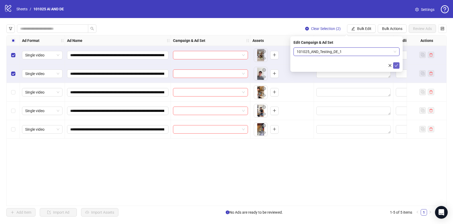
click at [395, 67] on icon "check" at bounding box center [397, 66] width 4 height 4
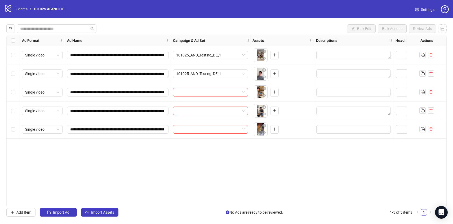
click at [12, 89] on div "Select row 3" at bounding box center [13, 92] width 13 height 19
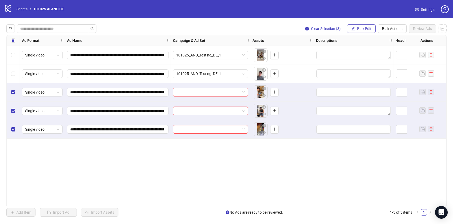
click at [356, 28] on button "Bulk Edit" at bounding box center [361, 28] width 29 height 8
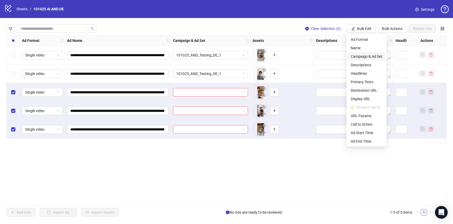
click at [367, 58] on span "Campaign & Ad Set" at bounding box center [367, 57] width 32 height 6
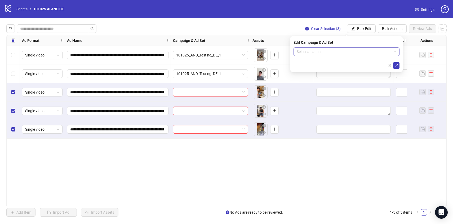
click at [367, 54] on input "search" at bounding box center [344, 52] width 95 height 8
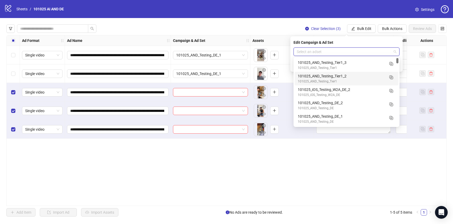
scroll to position [13, 0]
click at [364, 105] on div "101025_AND_Testing_DE_2" at bounding box center [341, 103] width 87 height 6
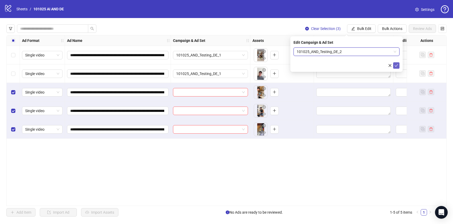
click at [395, 64] on icon "check" at bounding box center [397, 66] width 4 height 4
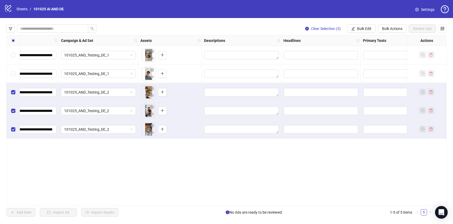
scroll to position [0, 184]
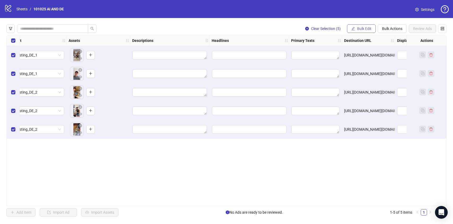
click at [365, 30] on span "Bulk Edit" at bounding box center [364, 29] width 14 height 4
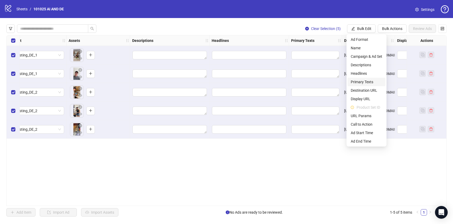
click at [363, 81] on span "Primary Texts" at bounding box center [367, 82] width 32 height 6
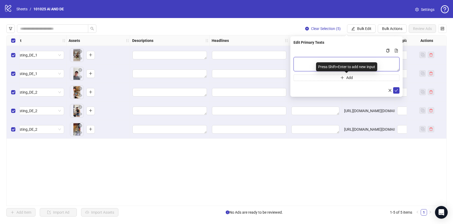
click at [340, 61] on textarea "Multi-text input container - paste or copy values" at bounding box center [347, 64] width 106 height 14
paste textarea "**********"
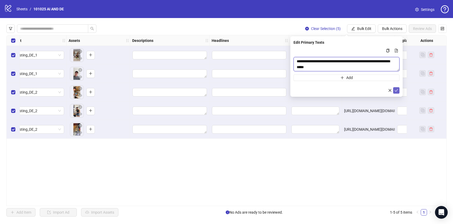
type textarea "**********"
click at [398, 89] on button "submit" at bounding box center [396, 90] width 6 height 6
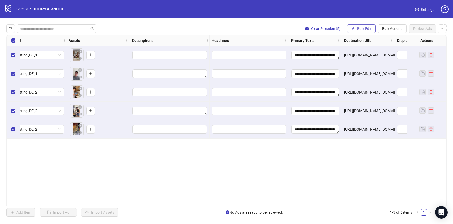
click at [366, 28] on span "Bulk Edit" at bounding box center [364, 29] width 14 height 4
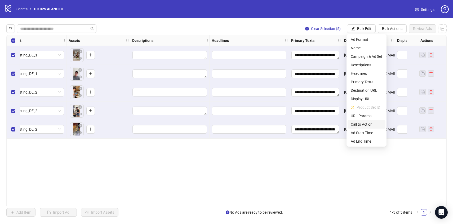
click at [360, 125] on span "Call to Action" at bounding box center [367, 124] width 32 height 6
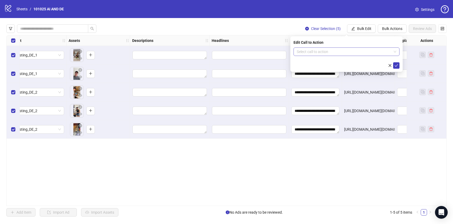
click at [332, 55] on input "search" at bounding box center [344, 52] width 95 height 8
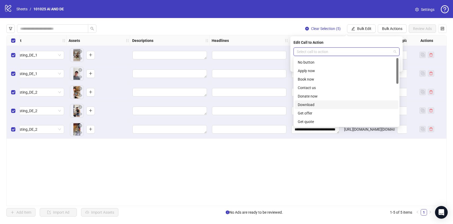
click at [320, 106] on div "Download" at bounding box center [347, 105] width 98 height 6
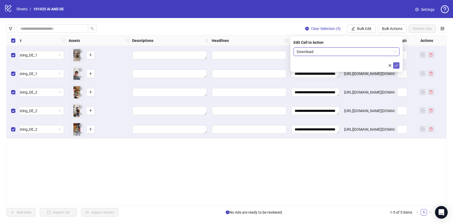
click at [398, 67] on icon "check" at bounding box center [397, 66] width 4 height 4
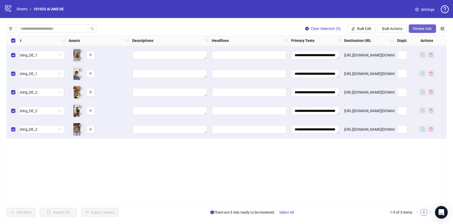
click at [424, 28] on span "Review Ads" at bounding box center [422, 29] width 19 height 4
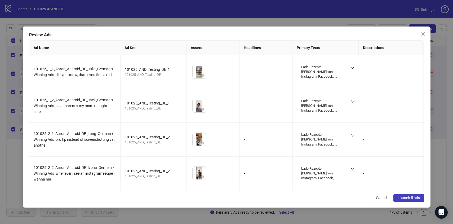
click at [405, 194] on button "Launch 5 ads" at bounding box center [409, 198] width 31 height 8
